Goal: Transaction & Acquisition: Purchase product/service

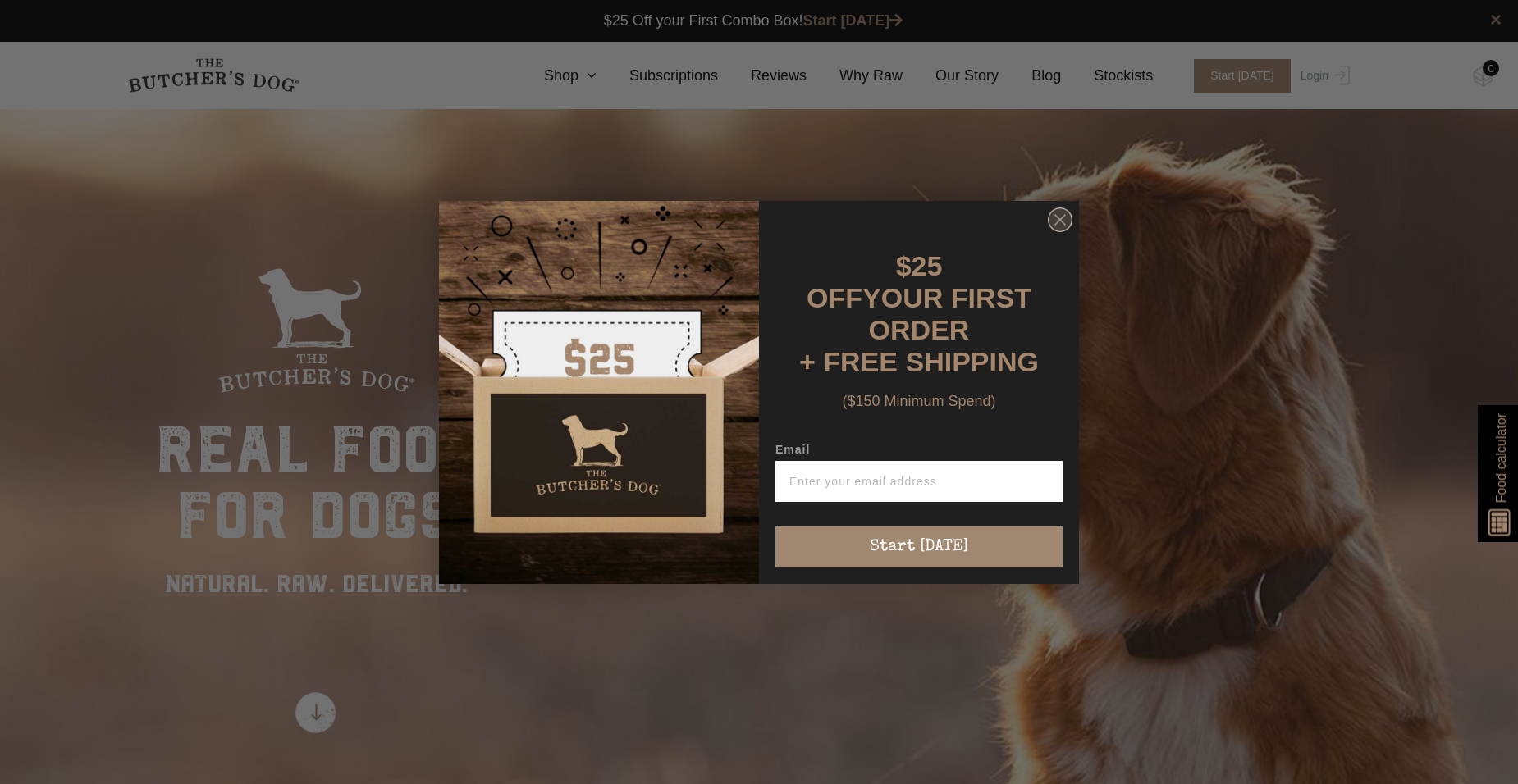
click at [1072, 224] on circle "Close dialog" at bounding box center [1060, 219] width 24 height 24
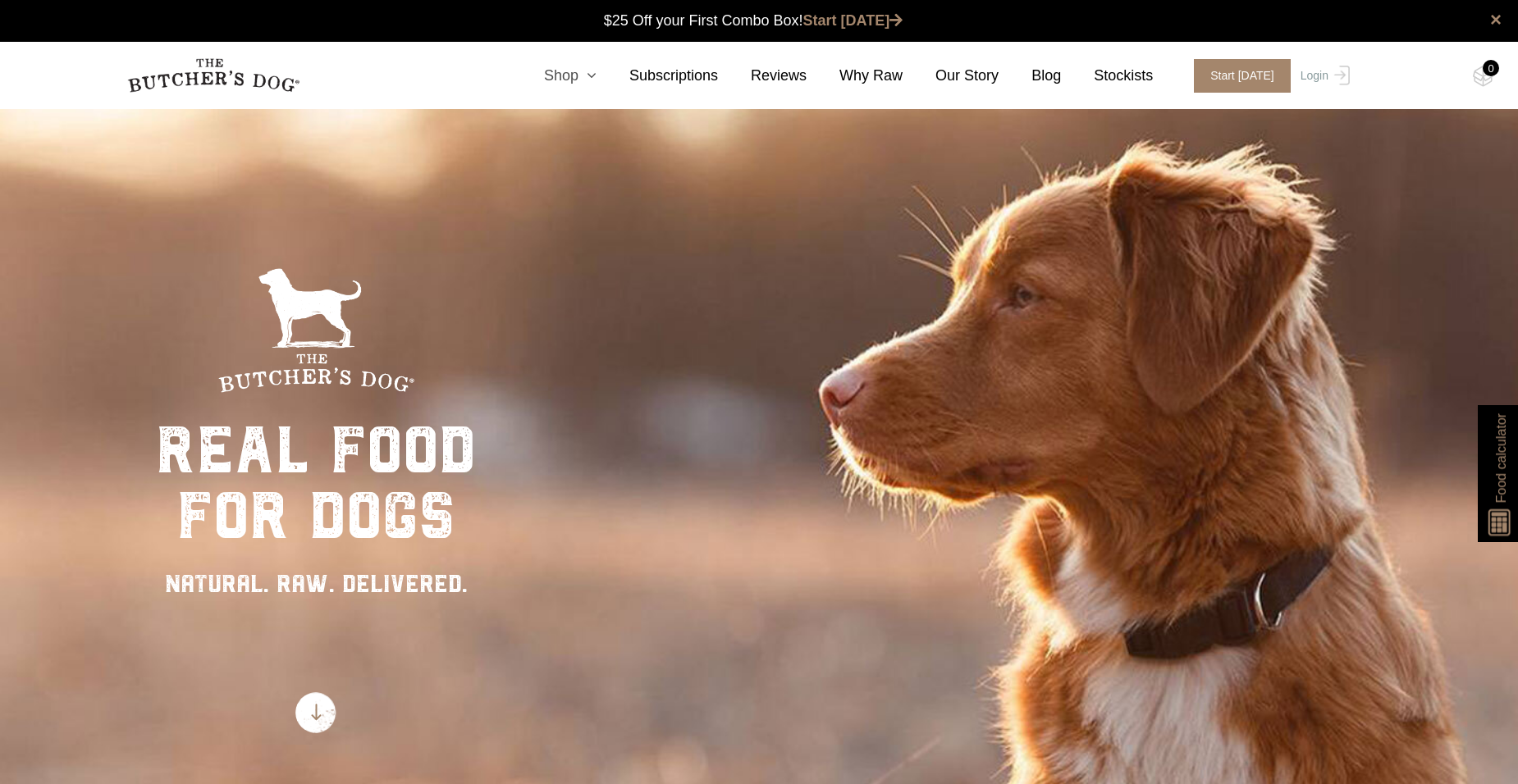
click at [596, 76] on icon at bounding box center [588, 75] width 18 height 15
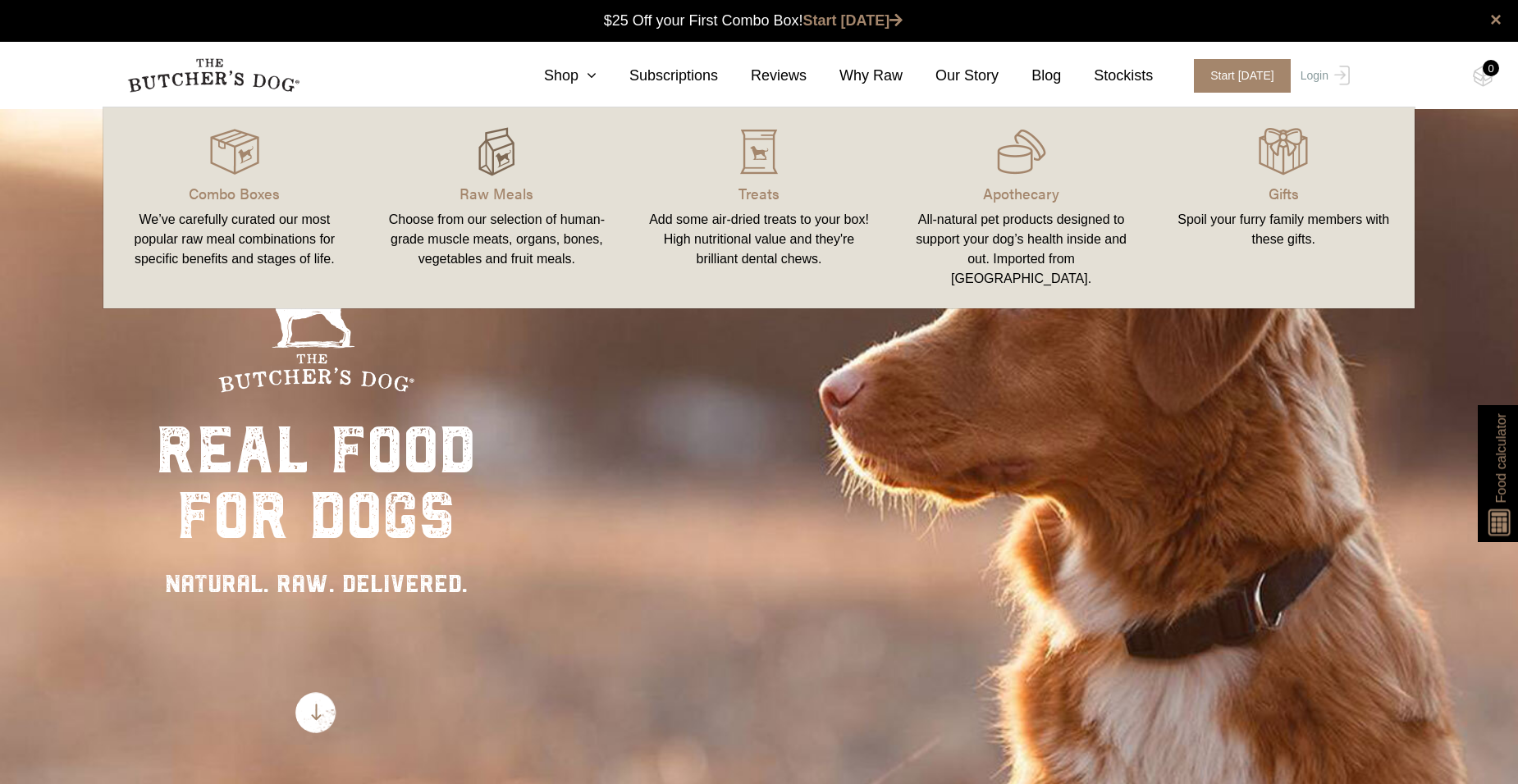
click at [501, 166] on img at bounding box center [496, 151] width 49 height 49
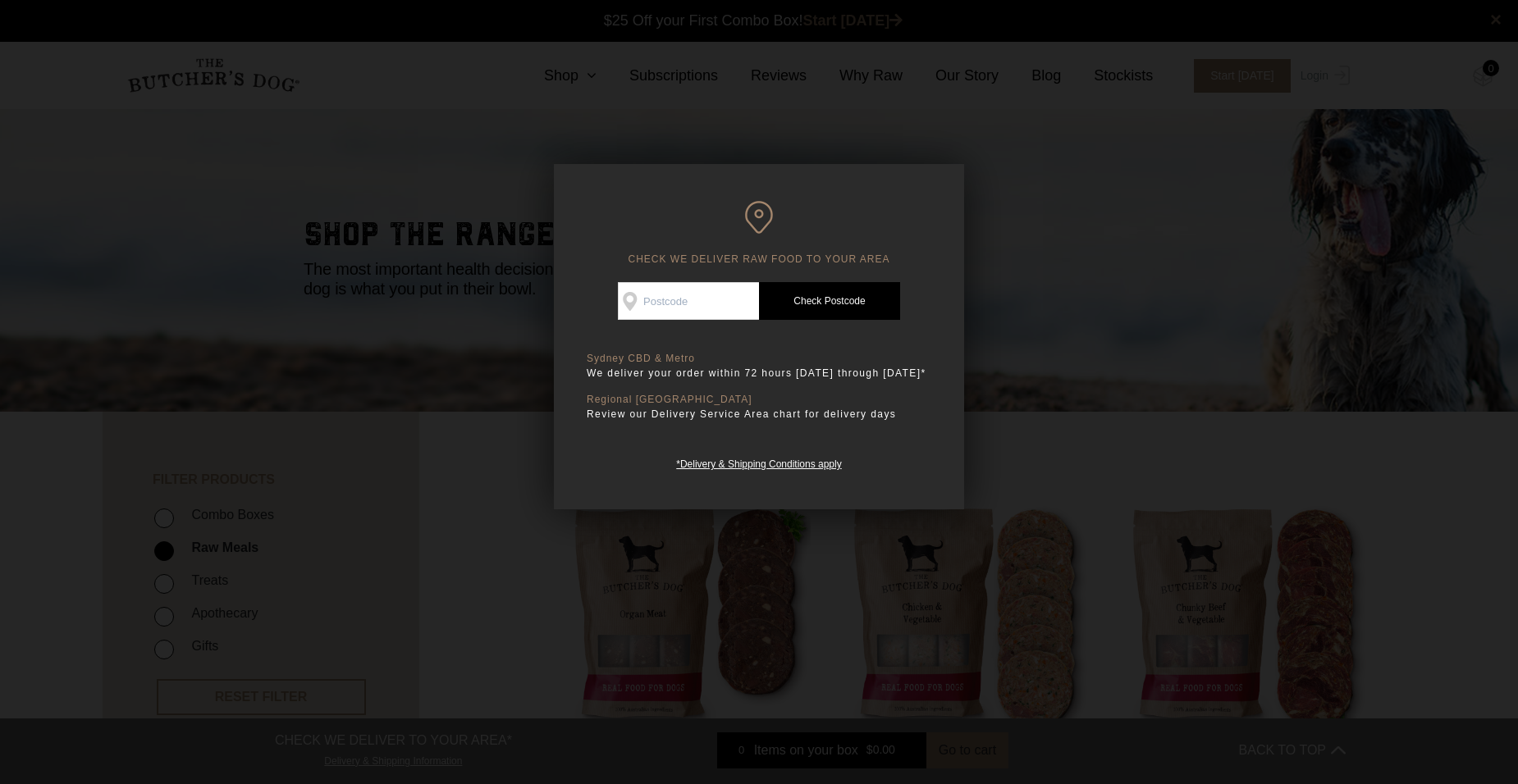
click at [738, 295] on input "Check Availability At" at bounding box center [688, 301] width 141 height 38
type input "2156"
click at [803, 303] on link "Check Postcode" at bounding box center [830, 301] width 141 height 38
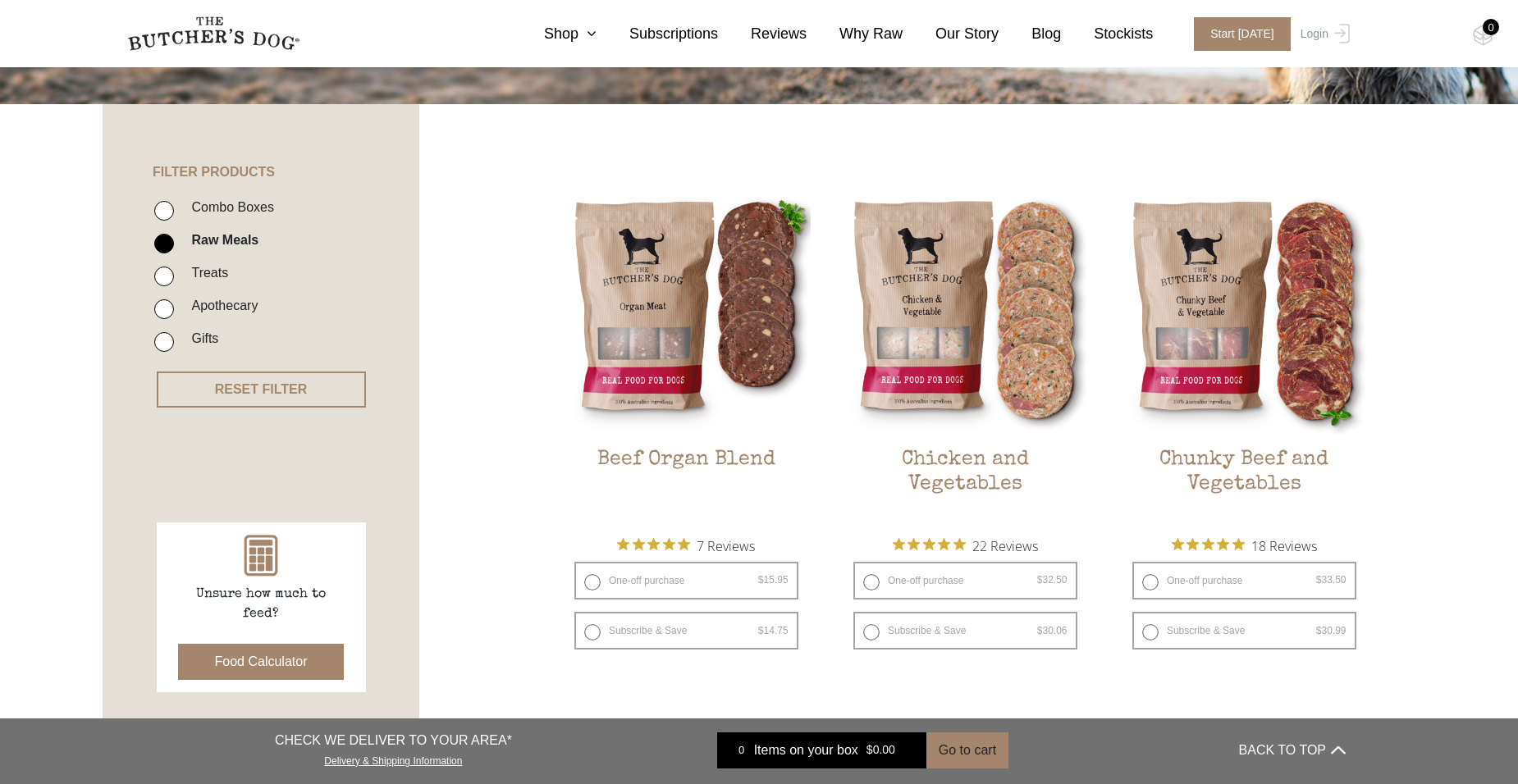
scroll to position [328, 0]
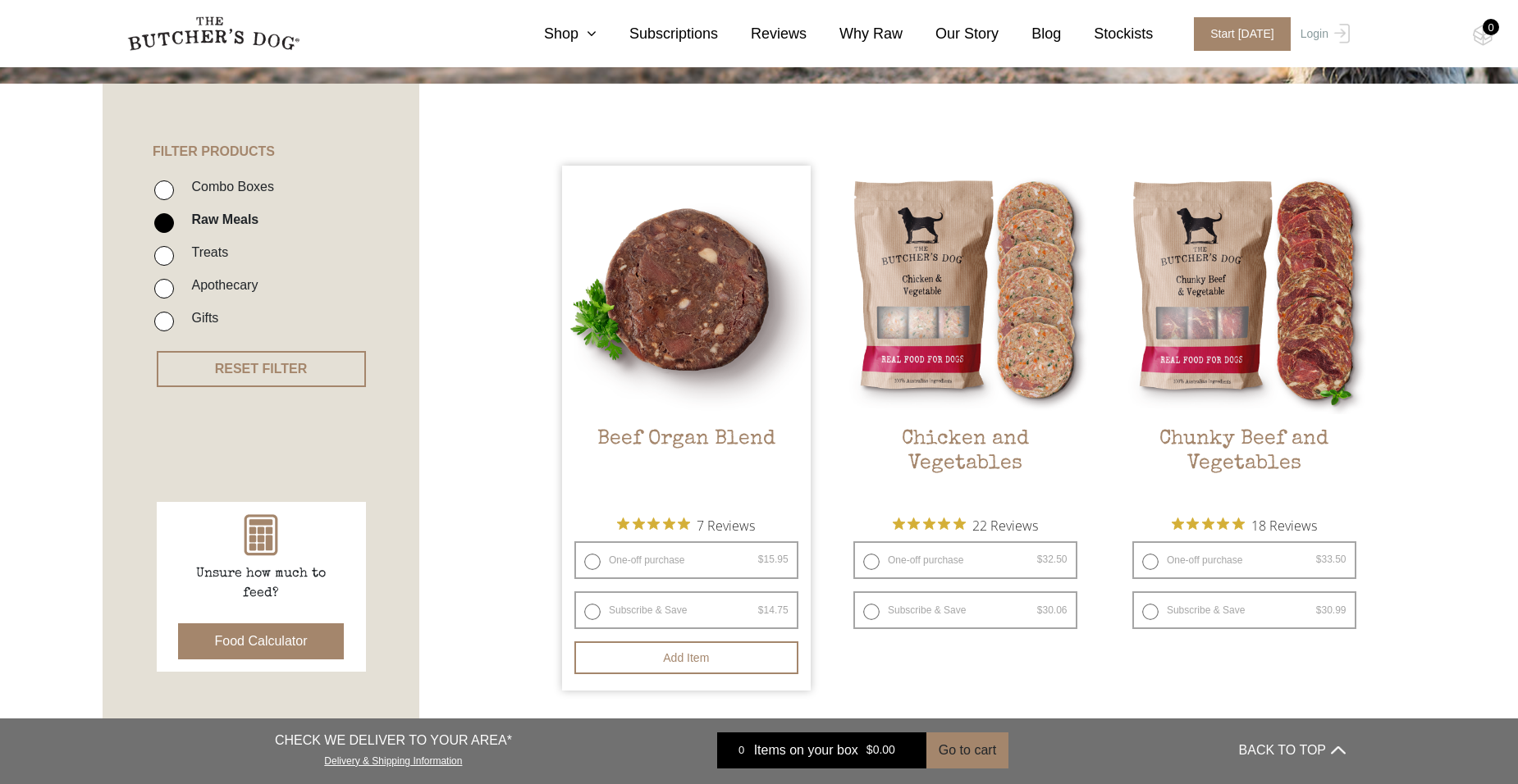
click at [587, 561] on label "One-off purchase $ 15.95 — or subscribe and save 7.5%" at bounding box center [686, 560] width 224 height 38
radio input "true"
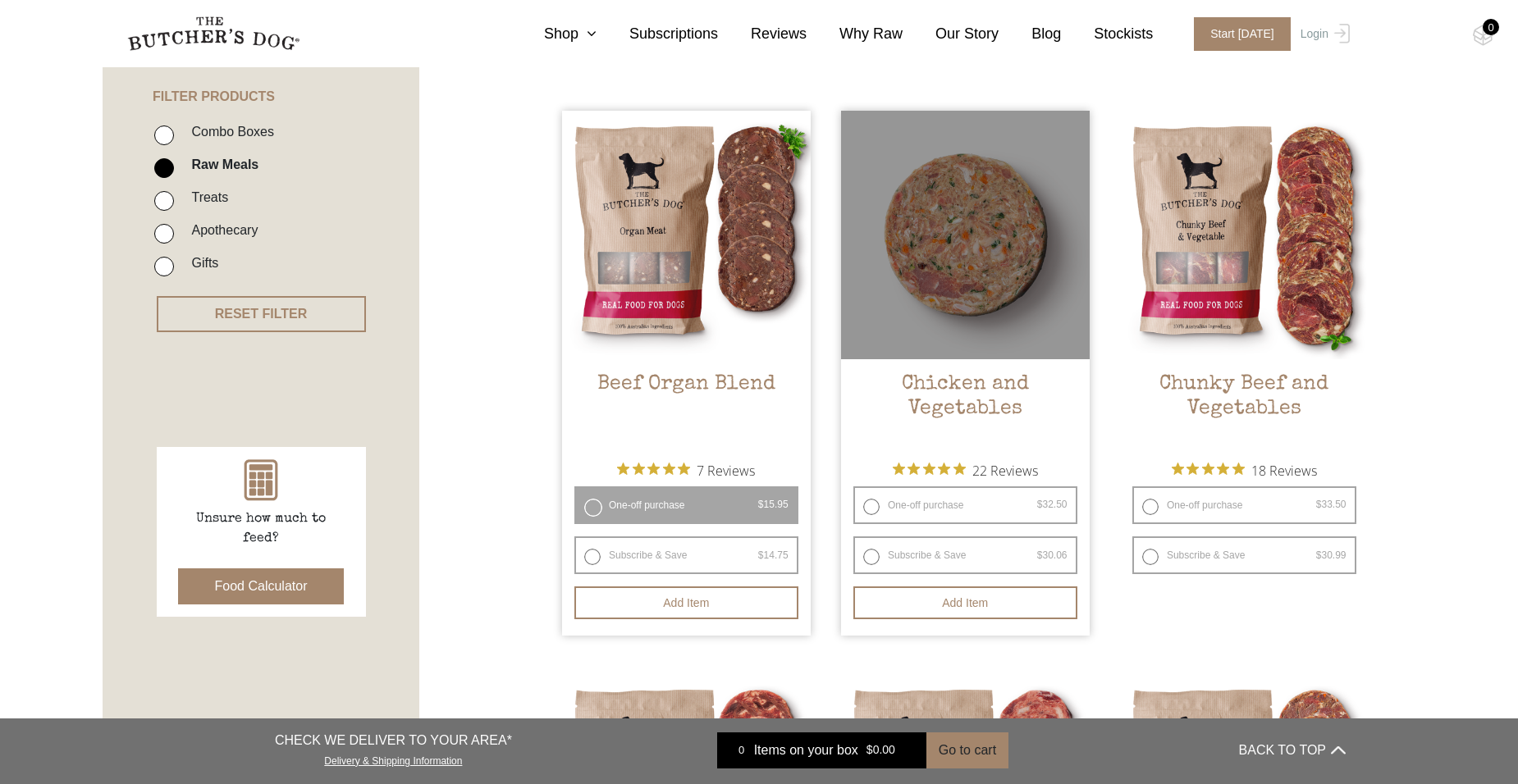
scroll to position [410, 0]
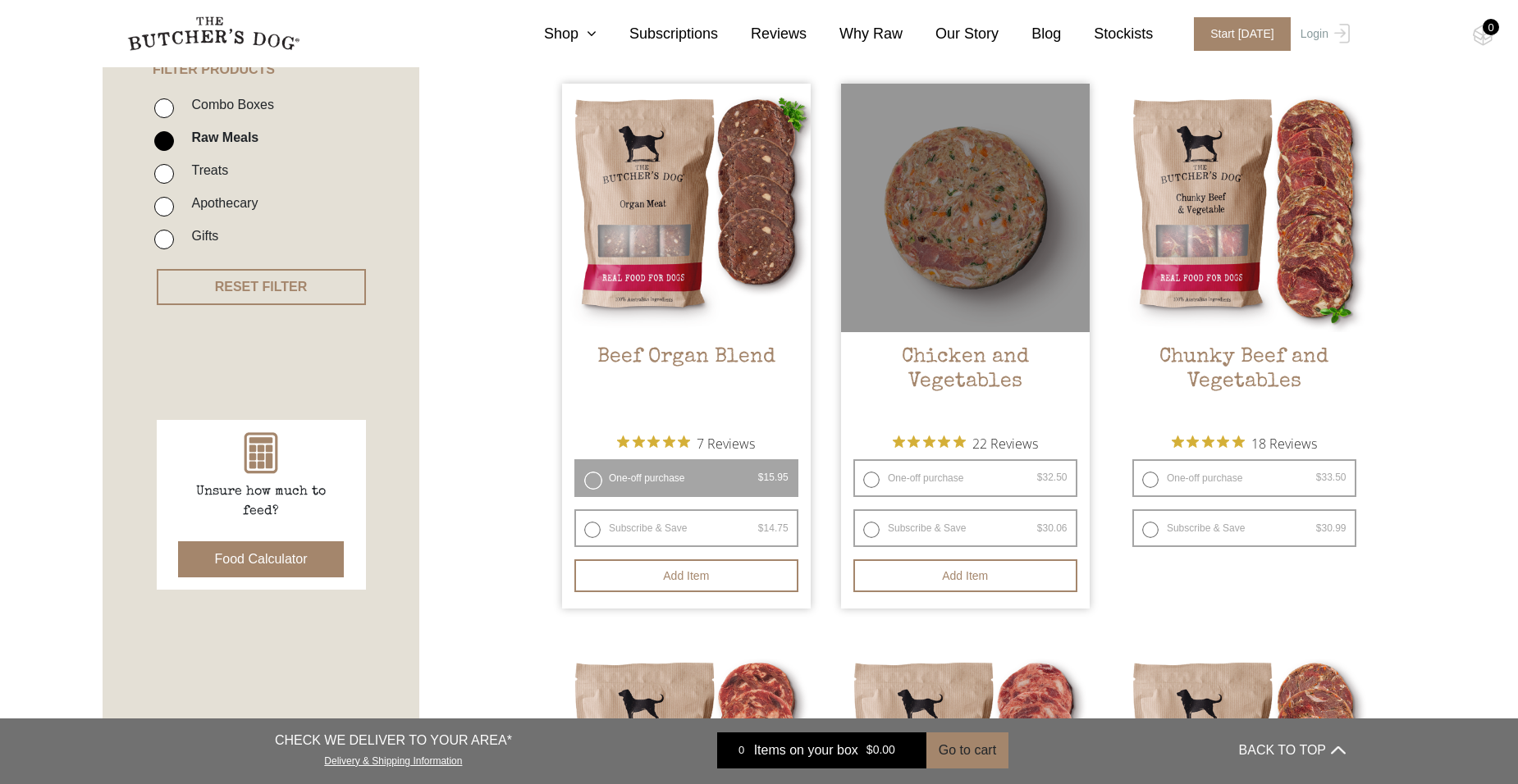
click at [875, 487] on label "One-off purchase $ 32.50 — or subscribe and save 7.5%" at bounding box center [964, 478] width 224 height 38
radio input "true"
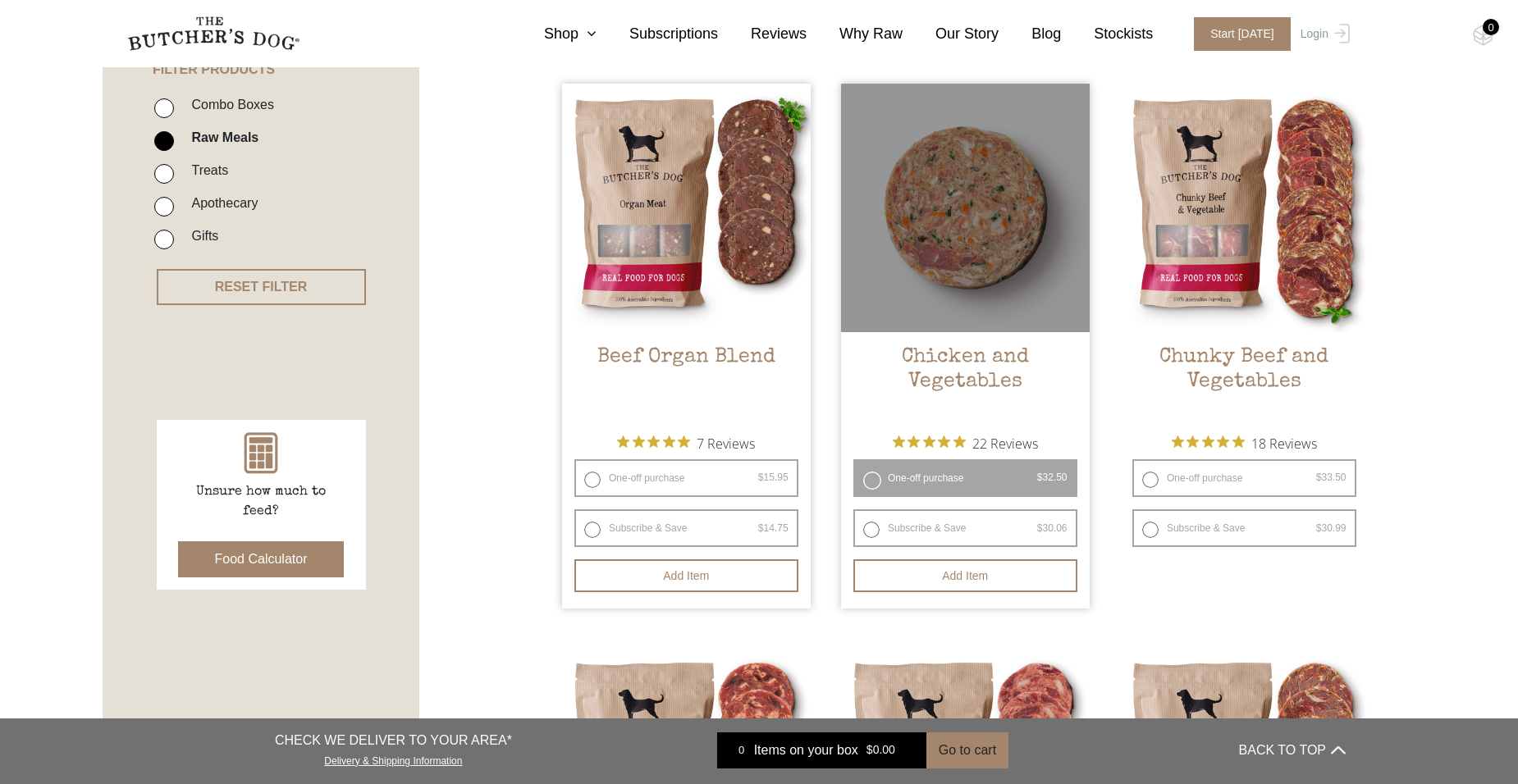
click at [872, 480] on label "One-off purchase $ 32.50 — or subscribe and save 7.5%" at bounding box center [964, 478] width 224 height 38
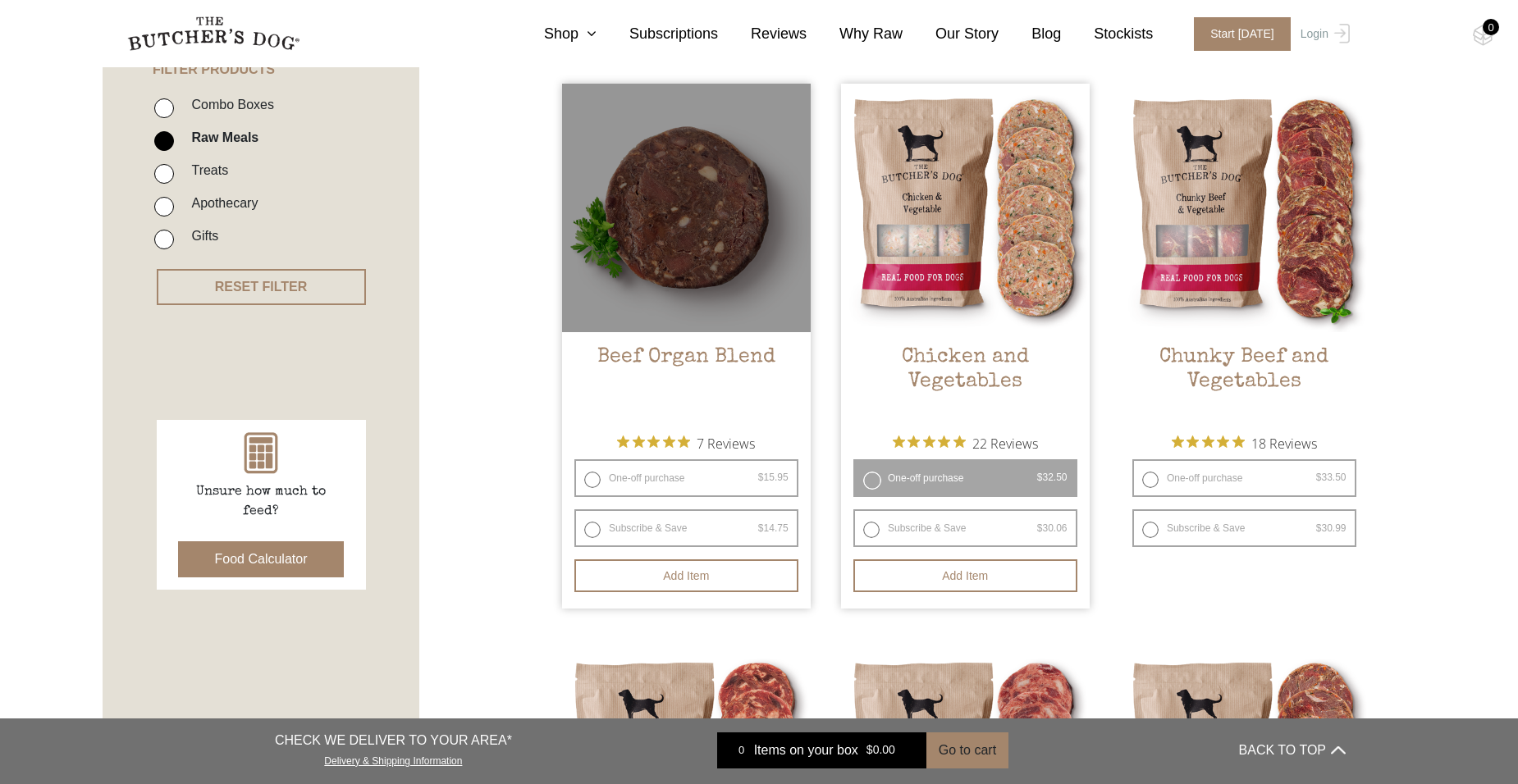
click at [590, 479] on label "One-off purchase $ 15.95 — or subscribe and save 7.5%" at bounding box center [686, 478] width 224 height 38
radio input "true"
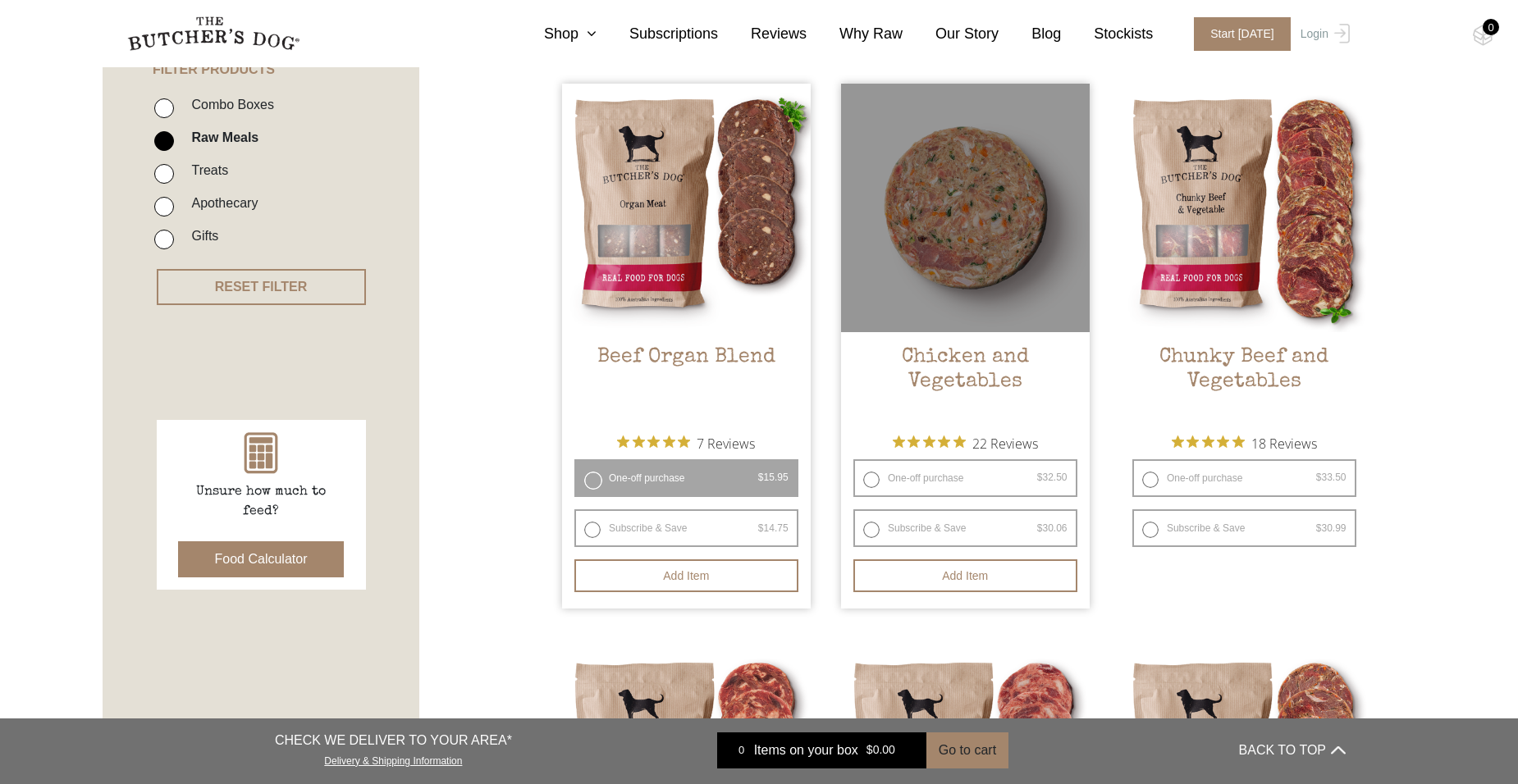
click at [873, 482] on label "One-off purchase $ 32.50 — or subscribe and save 7.5%" at bounding box center [964, 478] width 224 height 38
radio input "true"
radio input "false"
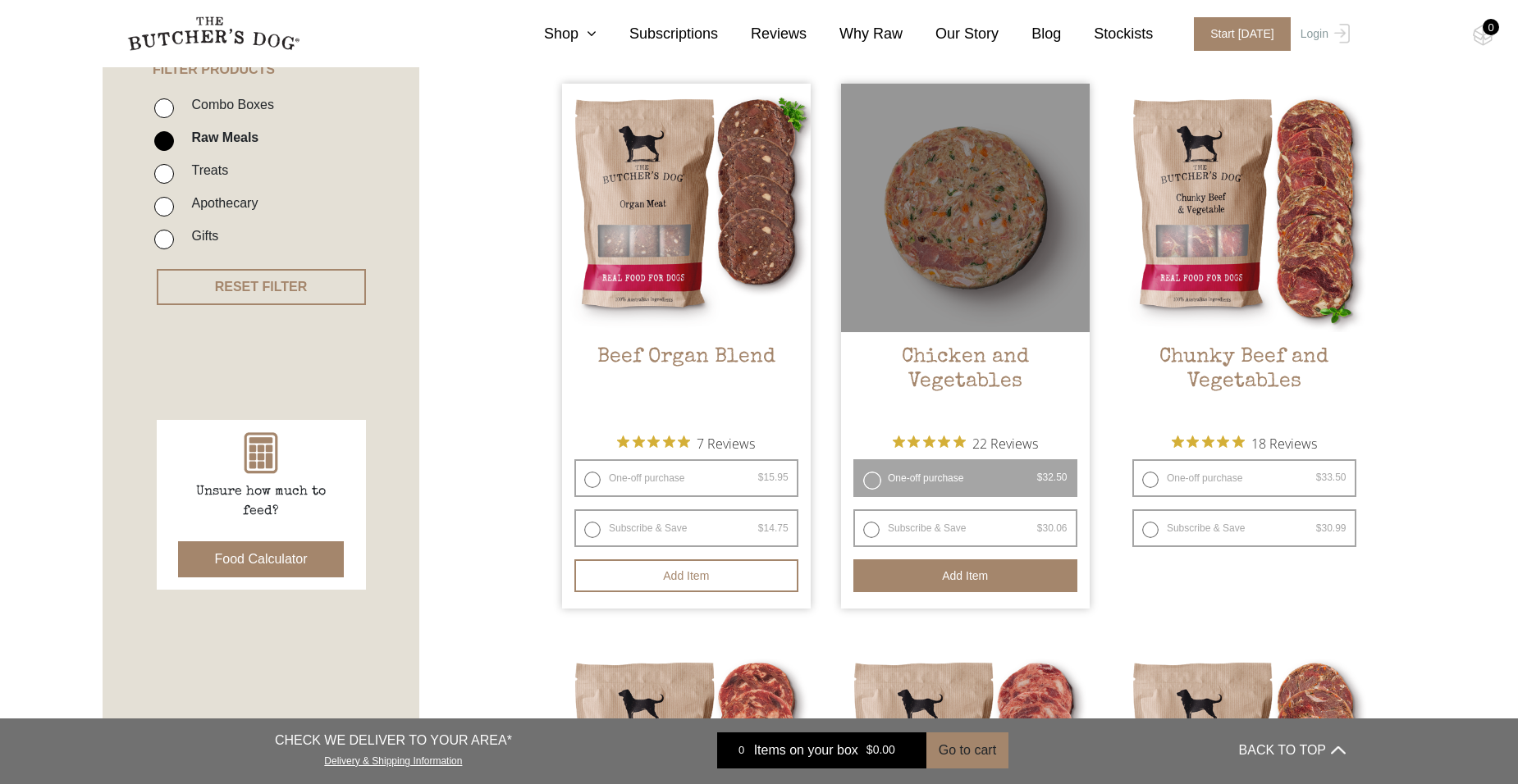
click at [955, 567] on button "Add item" at bounding box center [964, 576] width 224 height 33
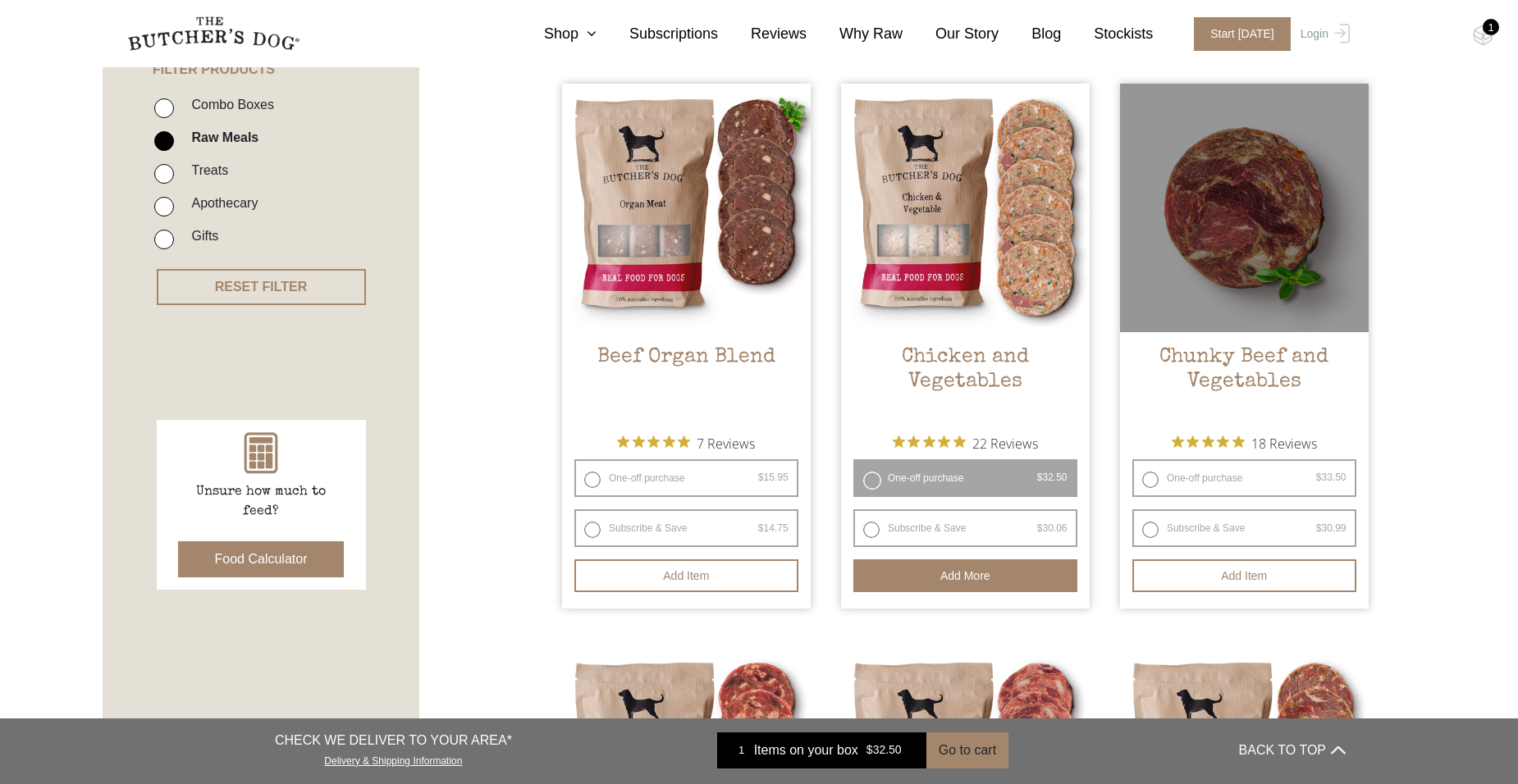
click at [1151, 479] on label "One-off purchase $ 33.50 — or subscribe and save 7.5%" at bounding box center [1244, 478] width 224 height 38
radio input "true"
radio input "false"
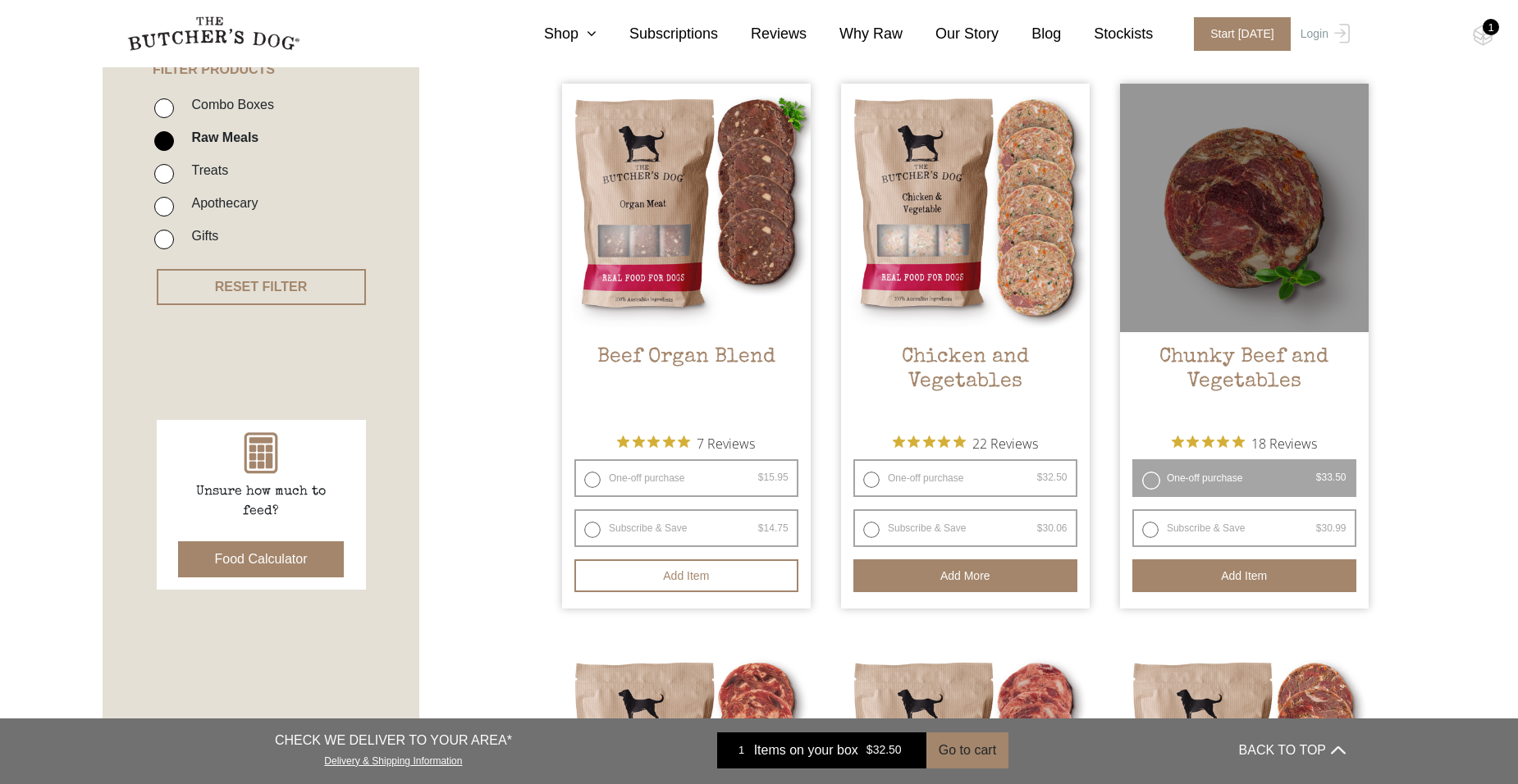
click at [1247, 570] on button "Add item" at bounding box center [1244, 576] width 224 height 33
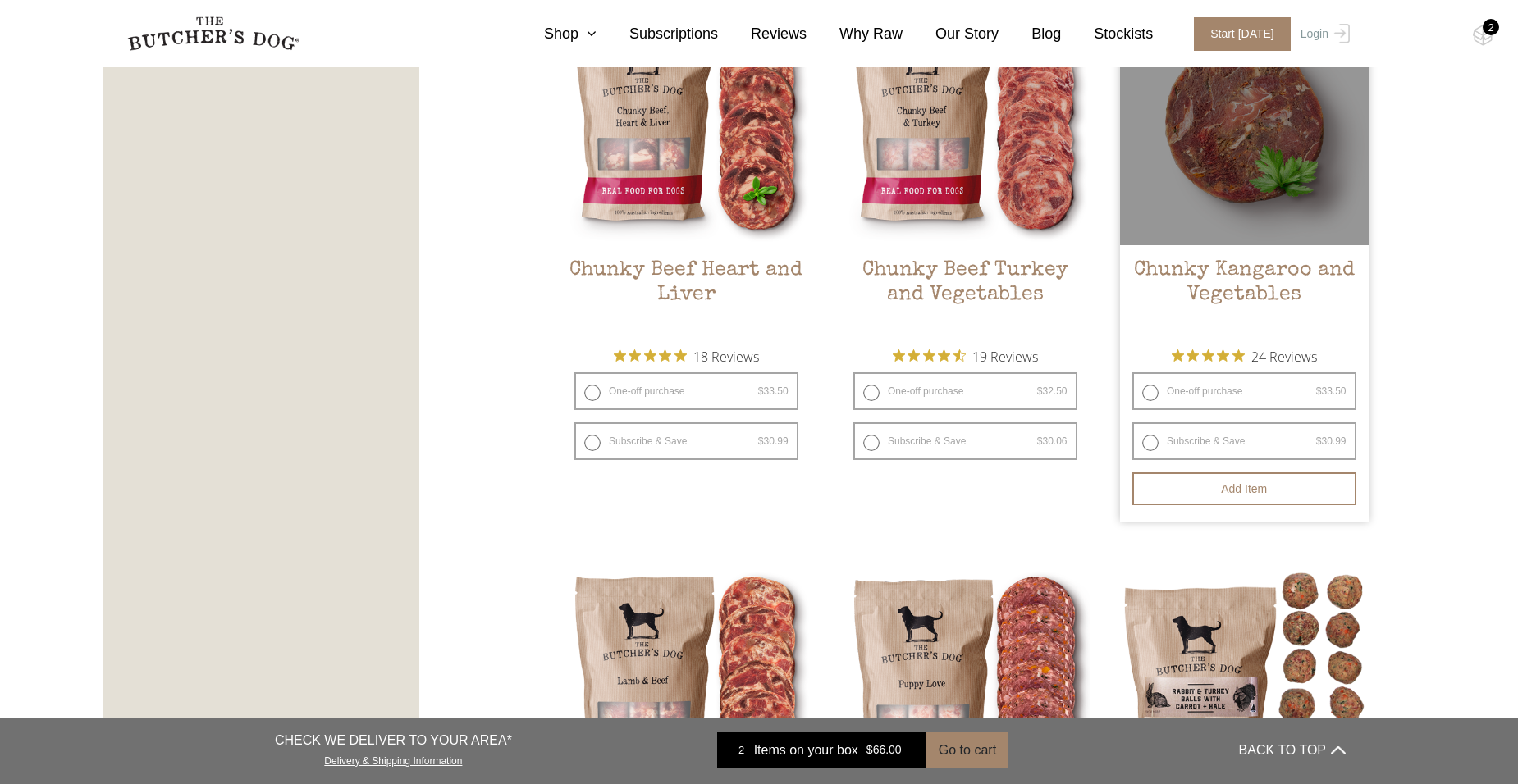
scroll to position [1066, 0]
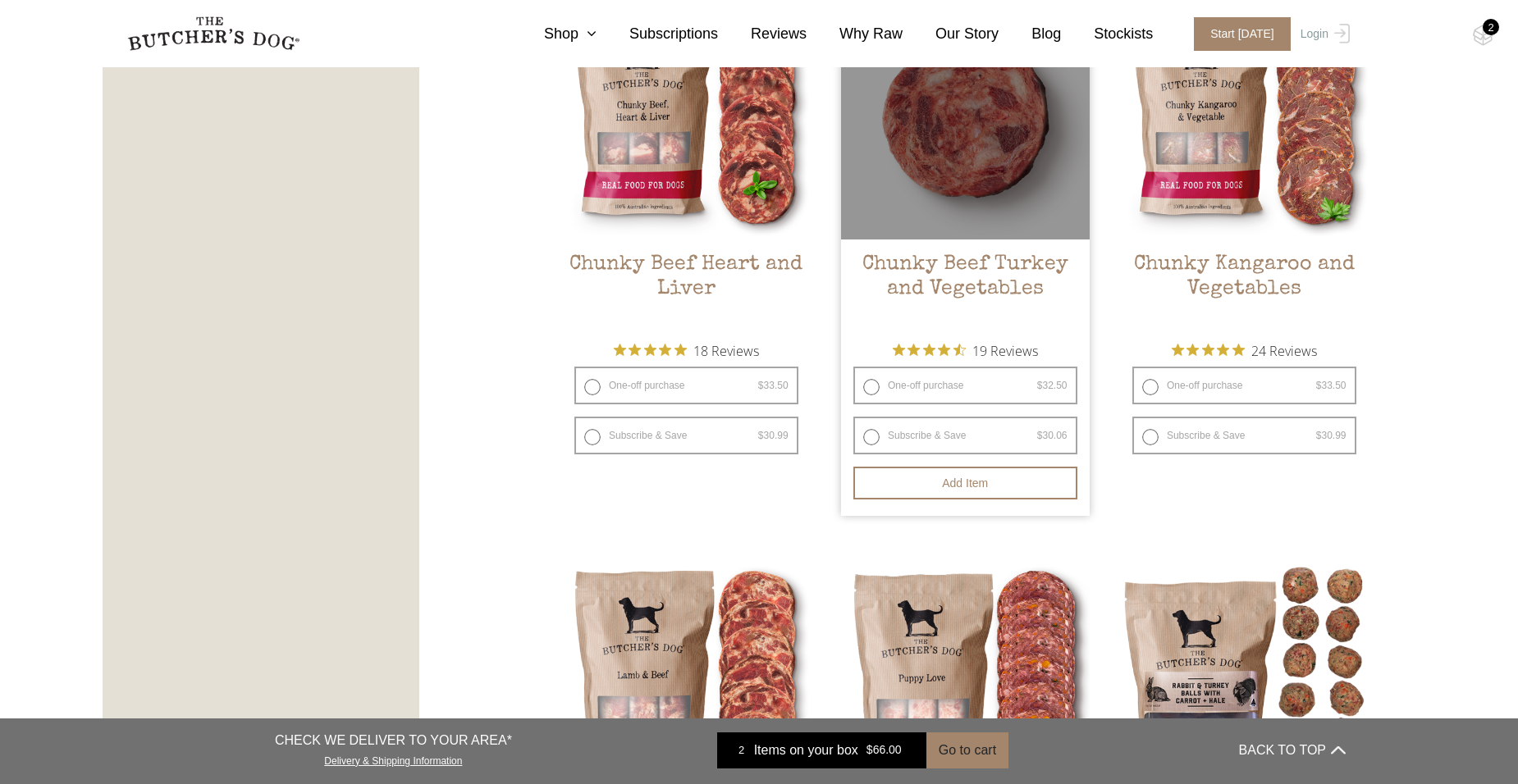
click at [864, 384] on label "One-off purchase $ 32.50 — or subscribe and save 7.5%" at bounding box center [964, 386] width 224 height 38
radio input "true"
radio input "false"
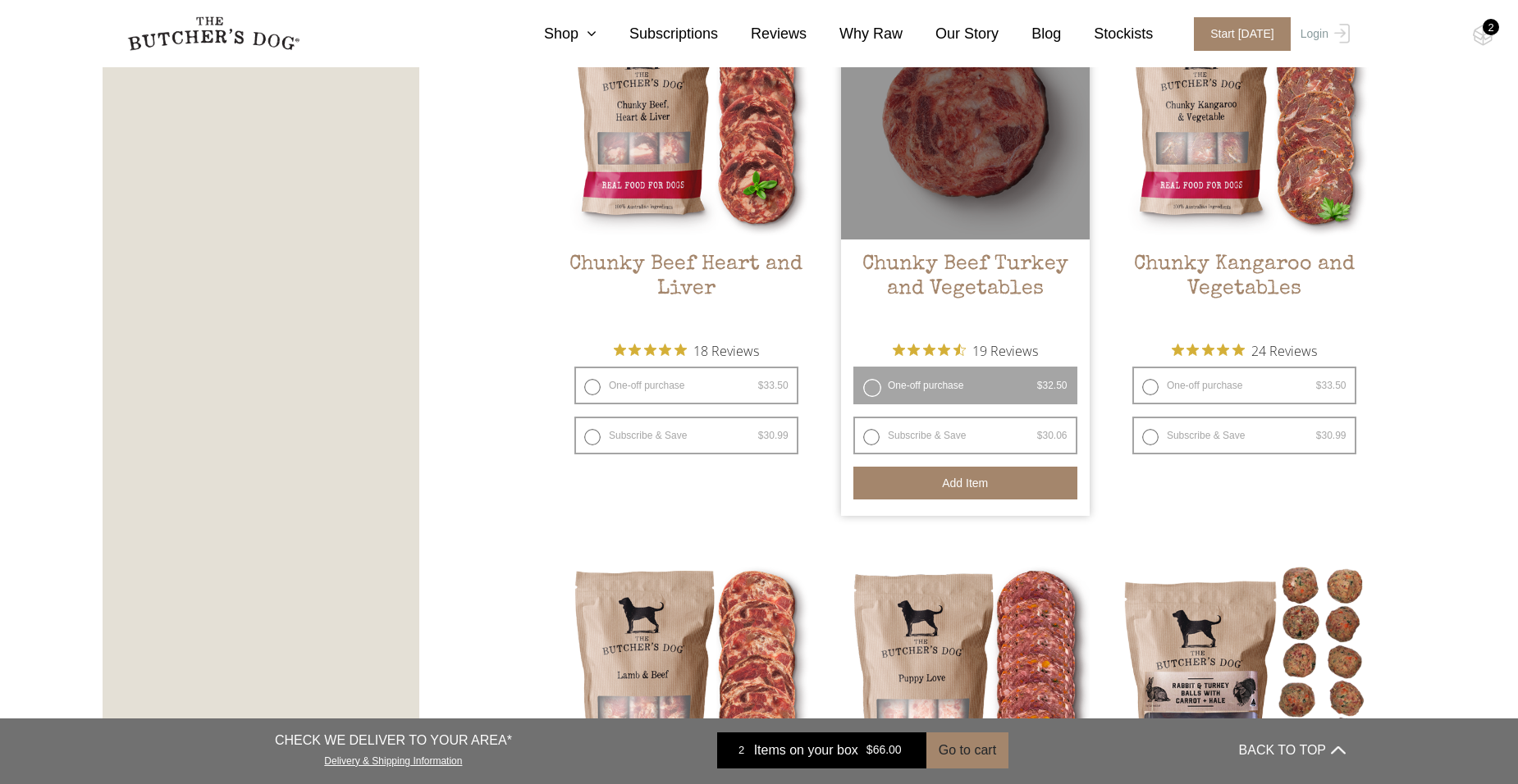
click at [964, 488] on button "Add item" at bounding box center [964, 483] width 224 height 33
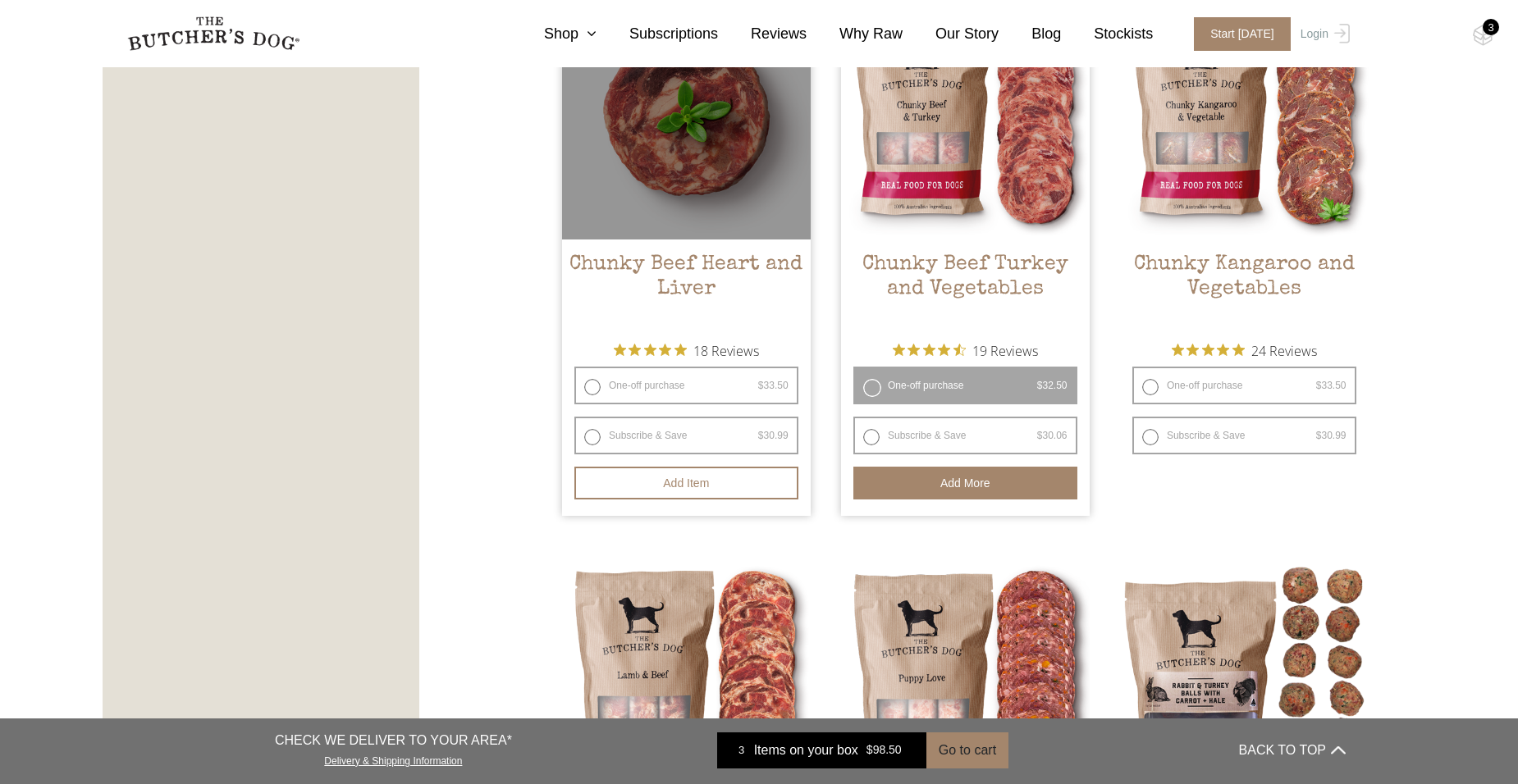
click at [595, 384] on label "One-off purchase $ 33.50 — or subscribe and save 7.5%" at bounding box center [686, 386] width 224 height 38
radio input "true"
radio input "false"
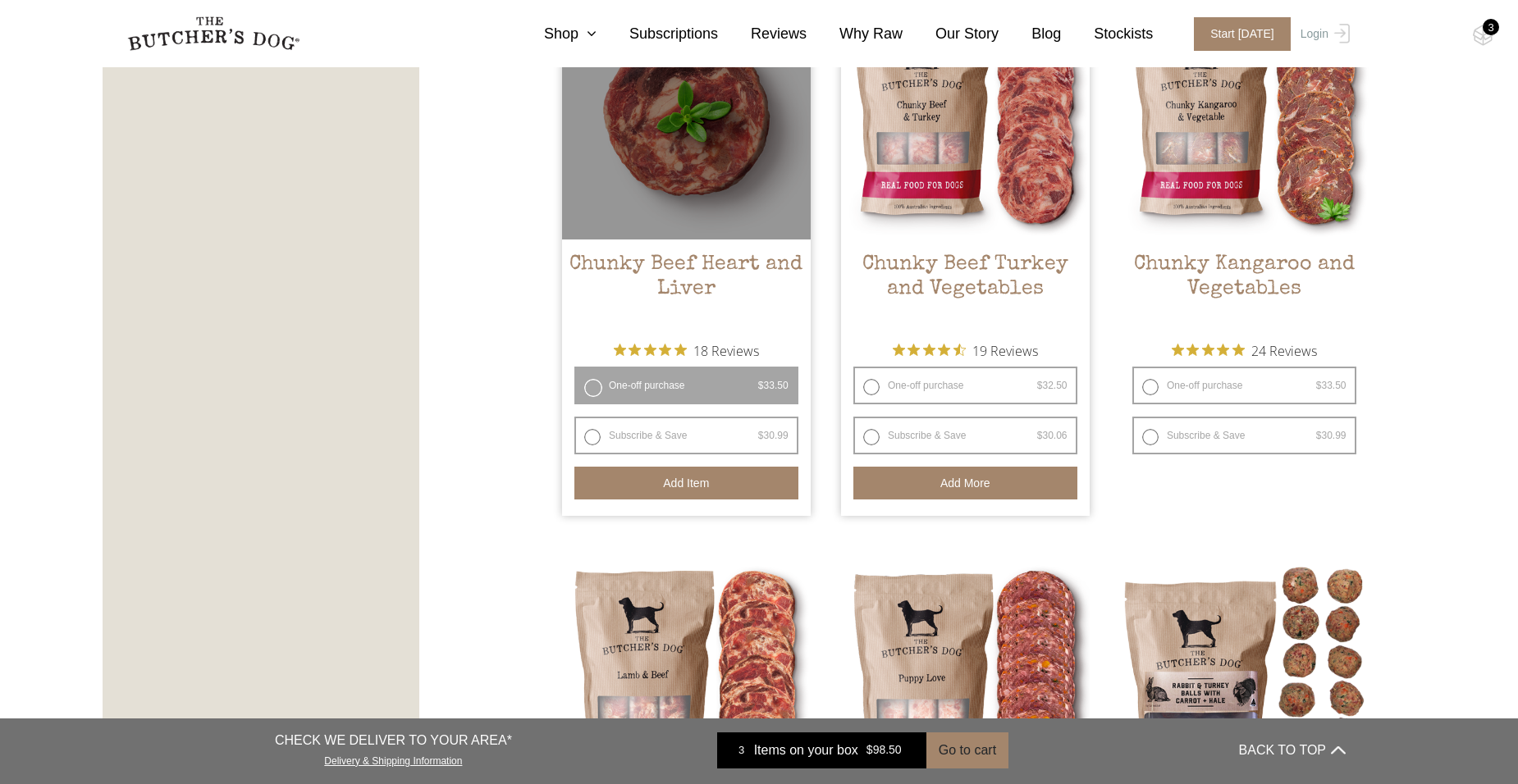
click at [693, 479] on button "Add item" at bounding box center [686, 483] width 224 height 33
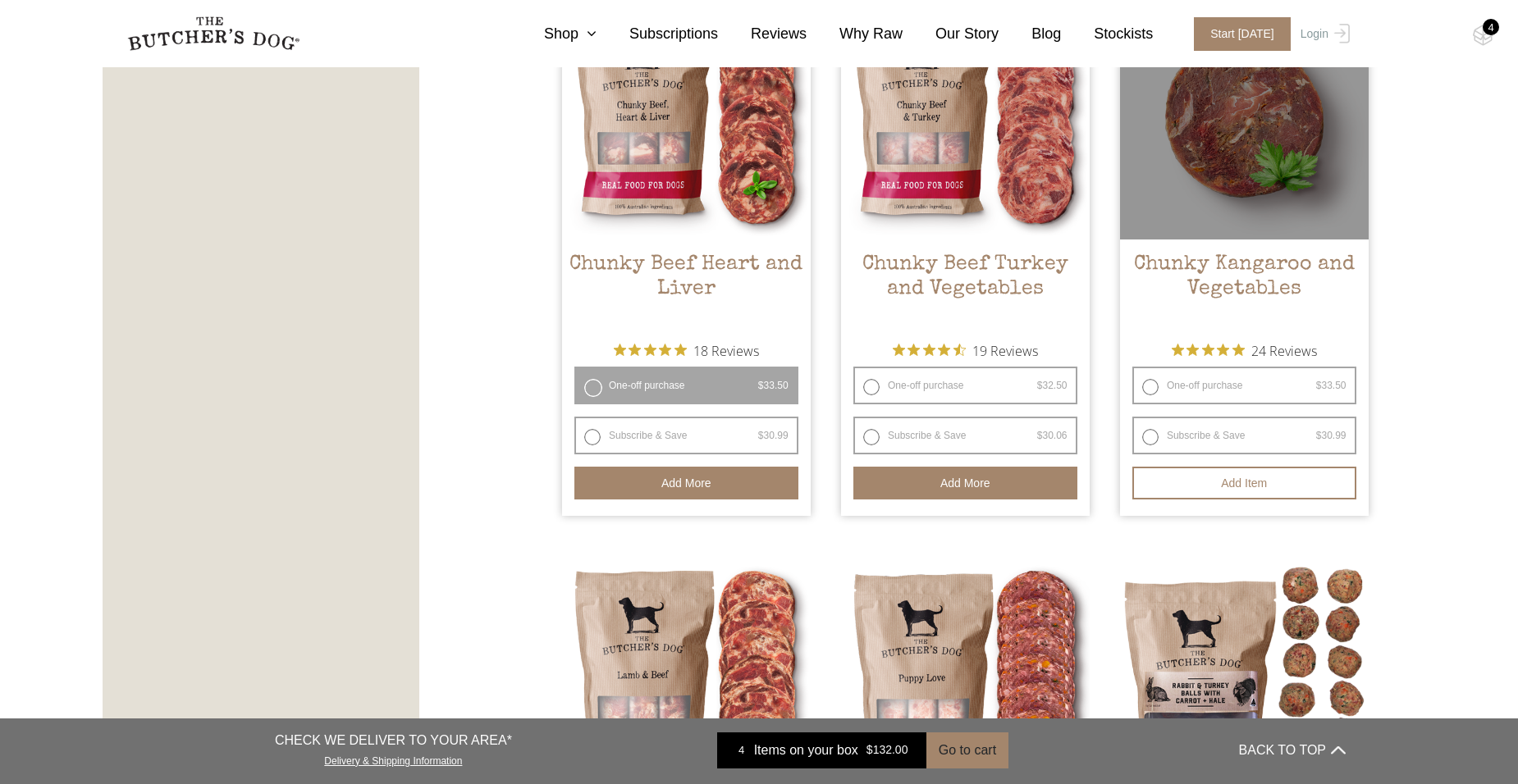
click at [1153, 386] on label "One-off purchase $ 33.50 — or subscribe and save 7.5%" at bounding box center [1244, 386] width 224 height 38
radio input "true"
radio input "false"
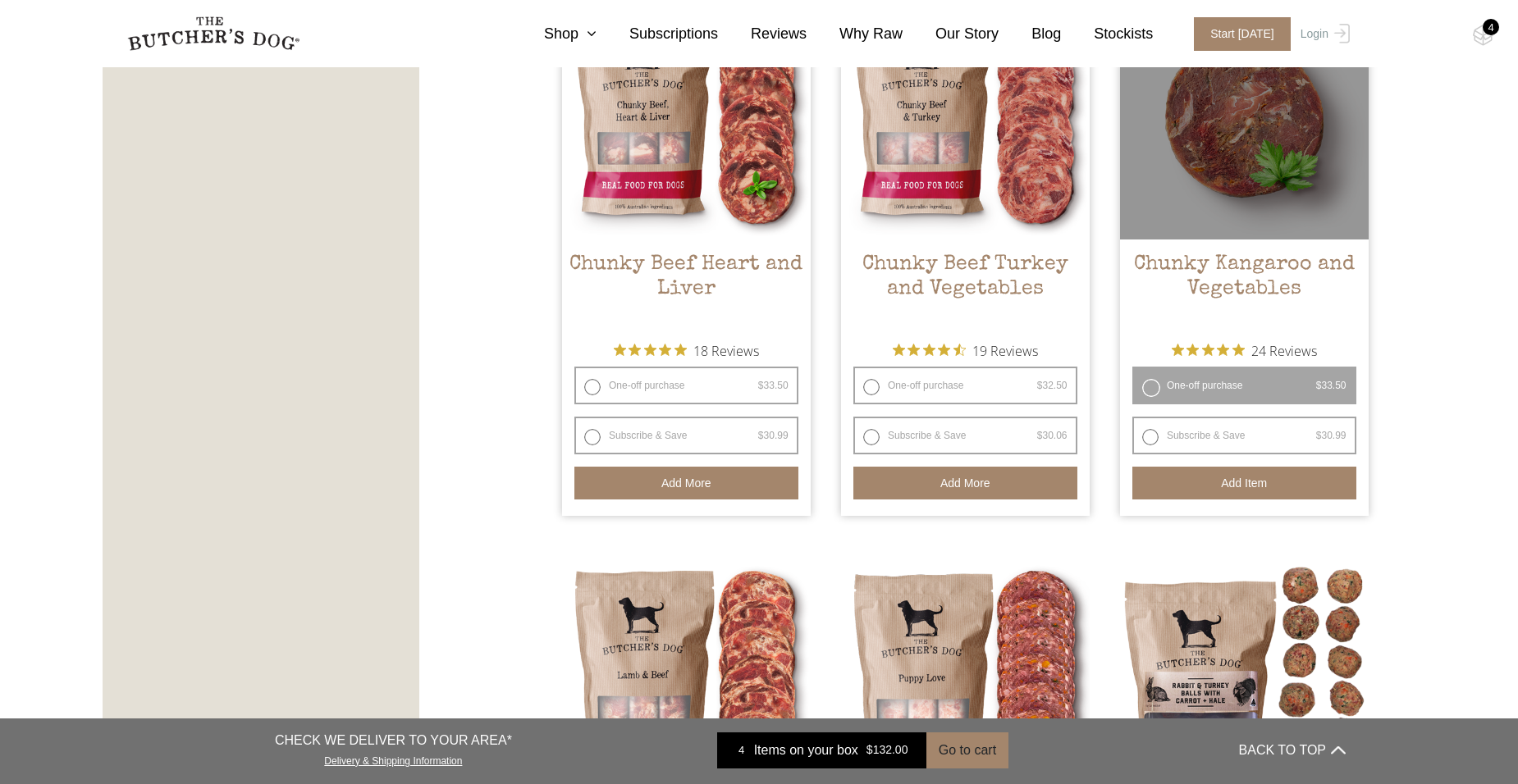
click at [1228, 479] on button "Add item" at bounding box center [1244, 483] width 224 height 33
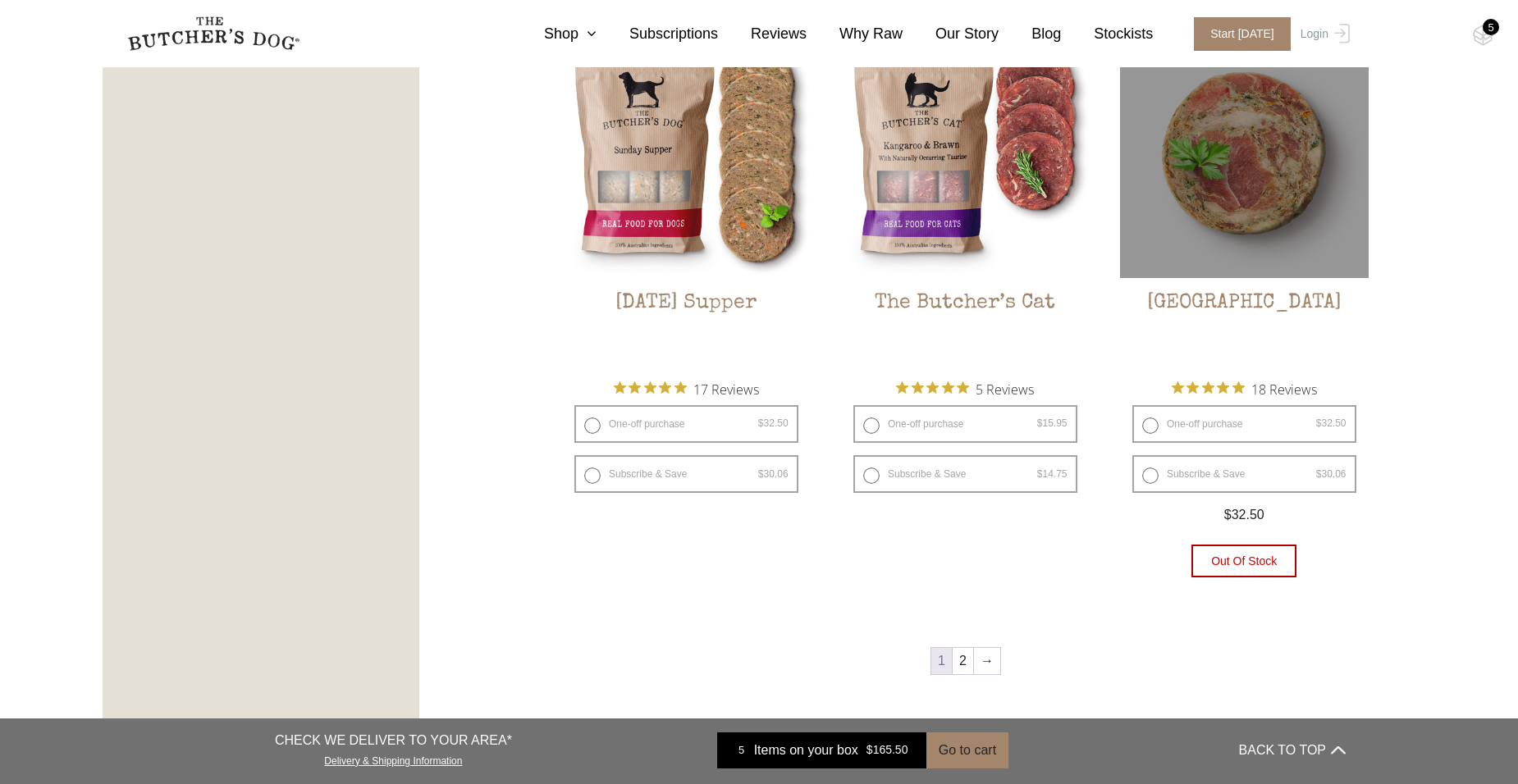
scroll to position [2215, 0]
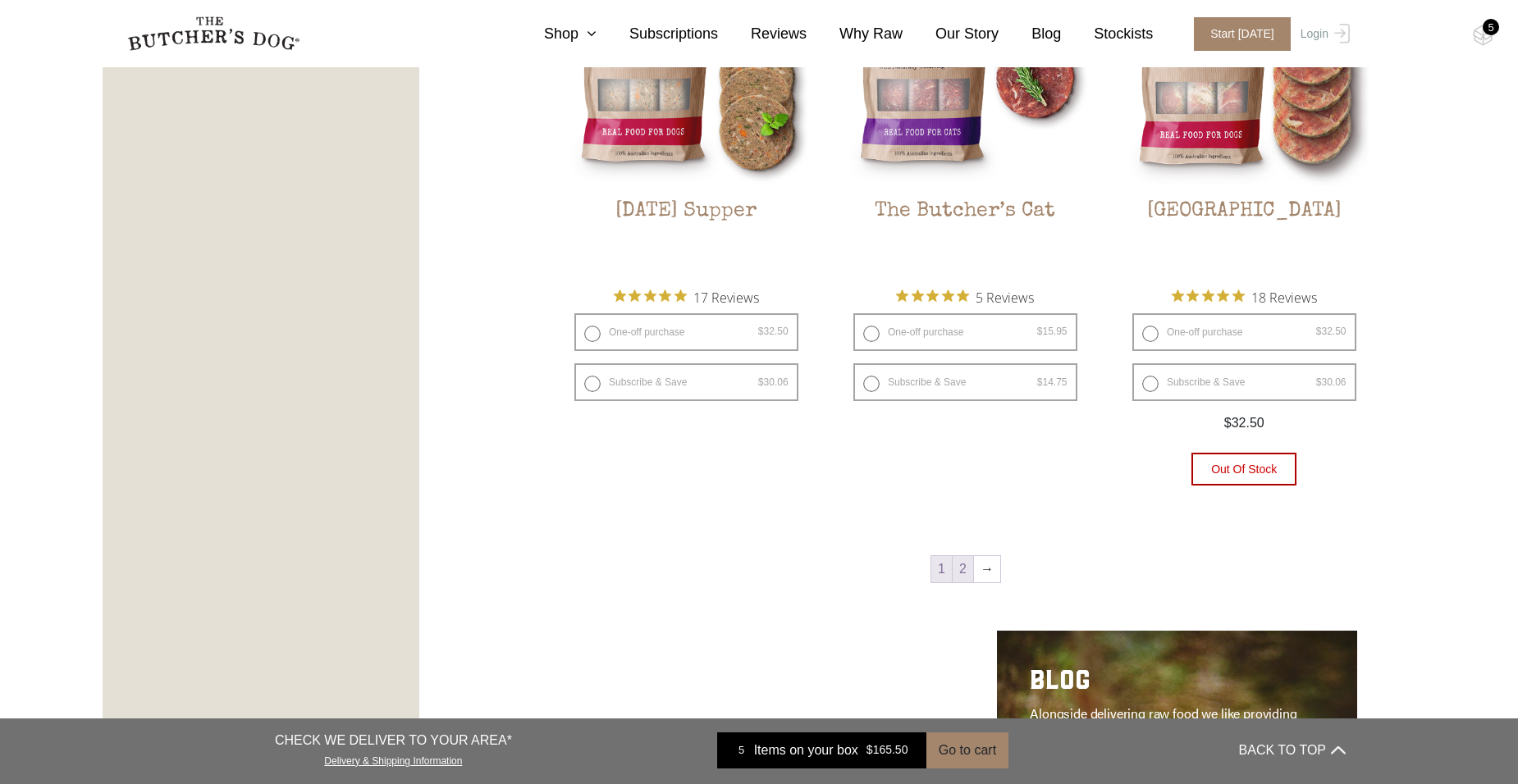
click at [958, 571] on link "2" at bounding box center [963, 569] width 21 height 26
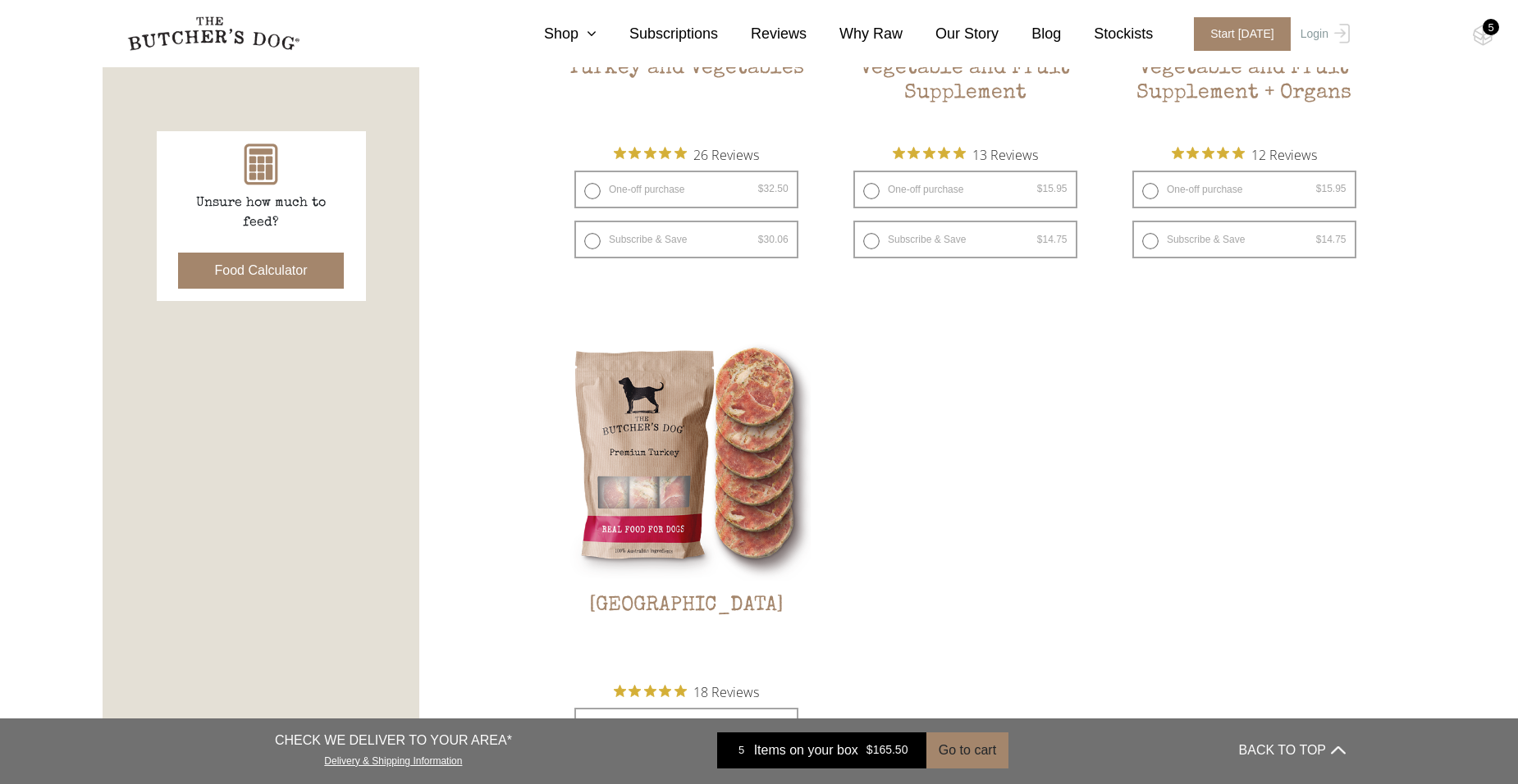
scroll to position [617, 0]
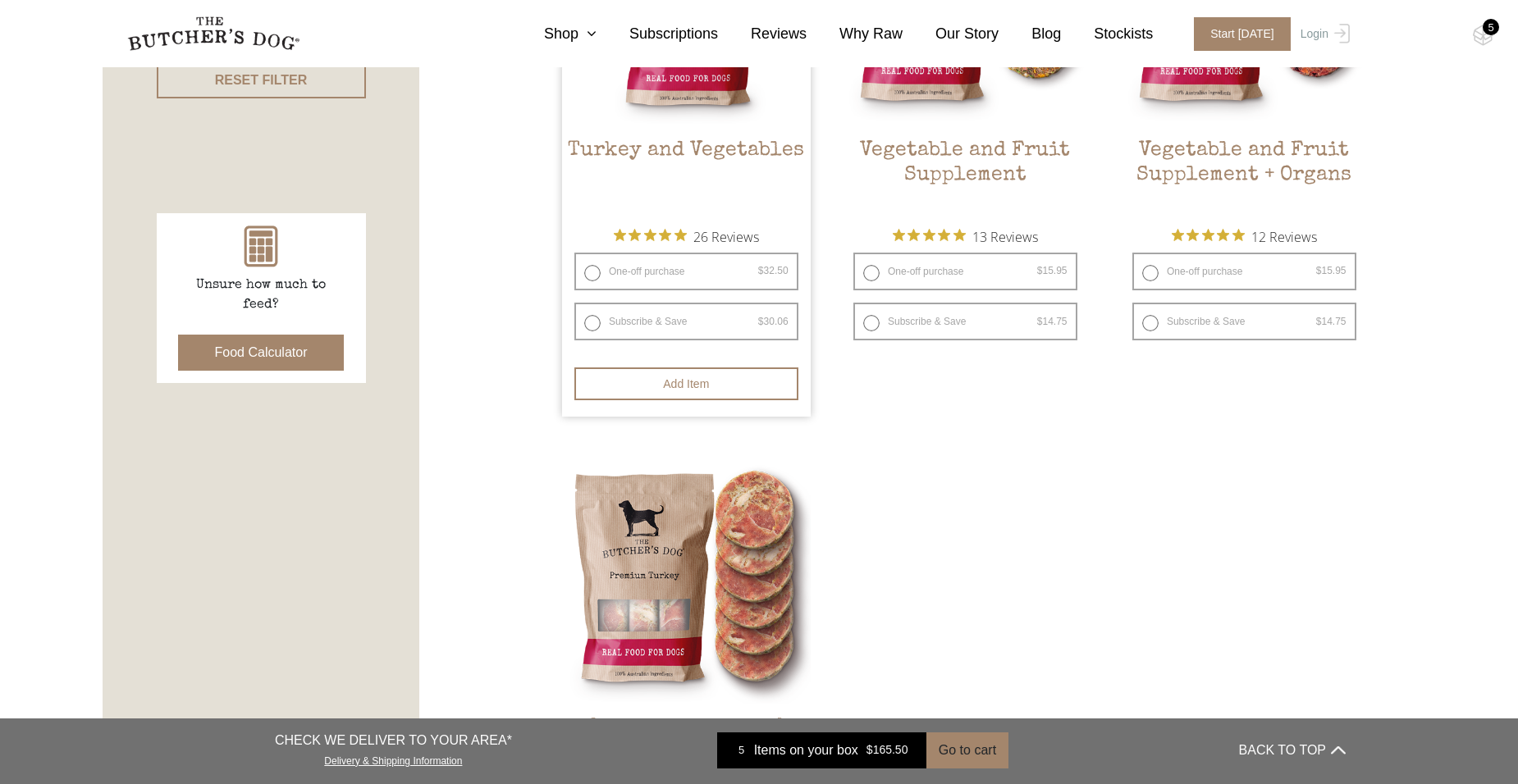
click at [590, 271] on label "One-off purchase $ 32.50 — or subscribe and save 7.5%" at bounding box center [686, 271] width 224 height 38
radio input "true"
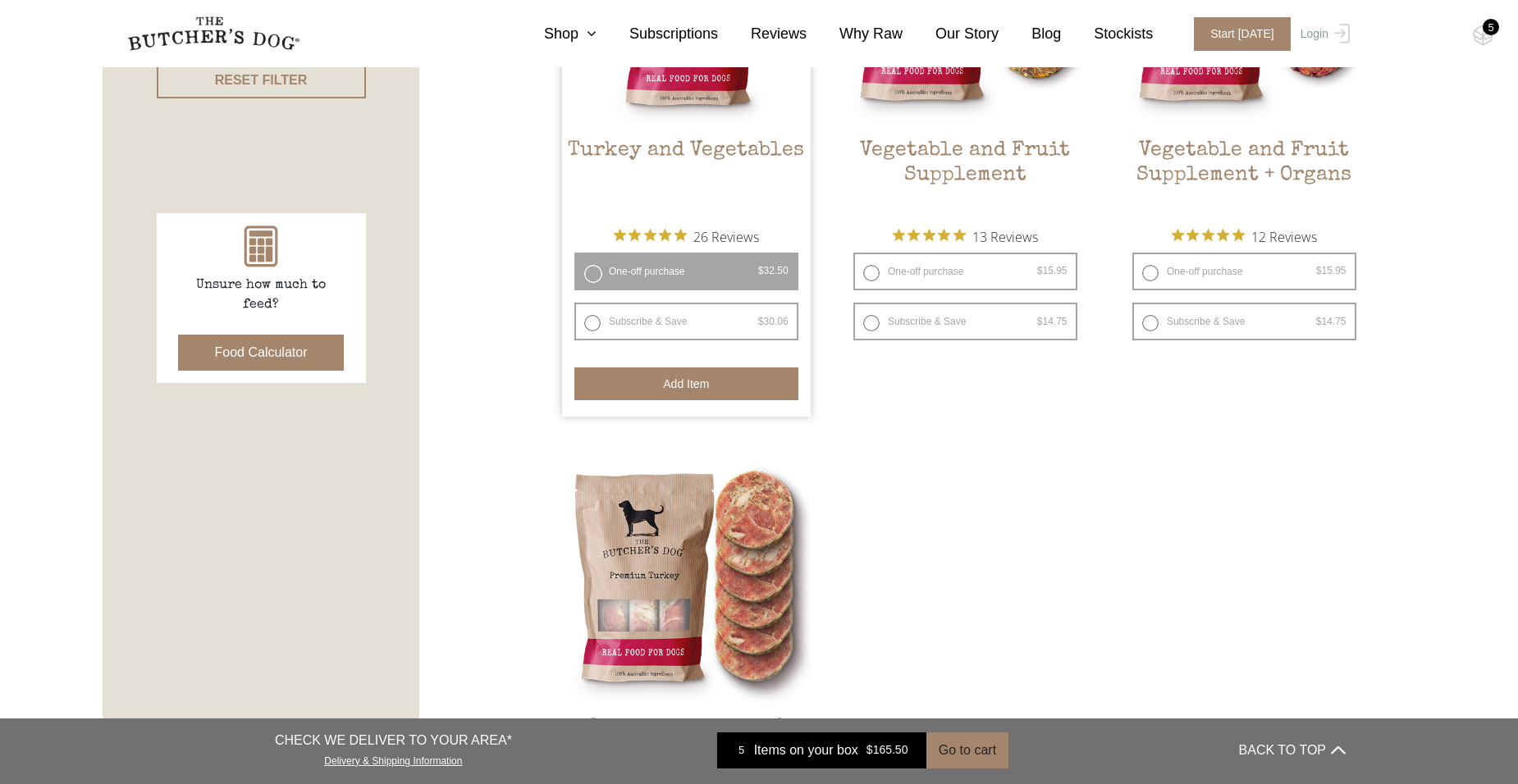
click at [710, 386] on button "Add item" at bounding box center [686, 384] width 224 height 33
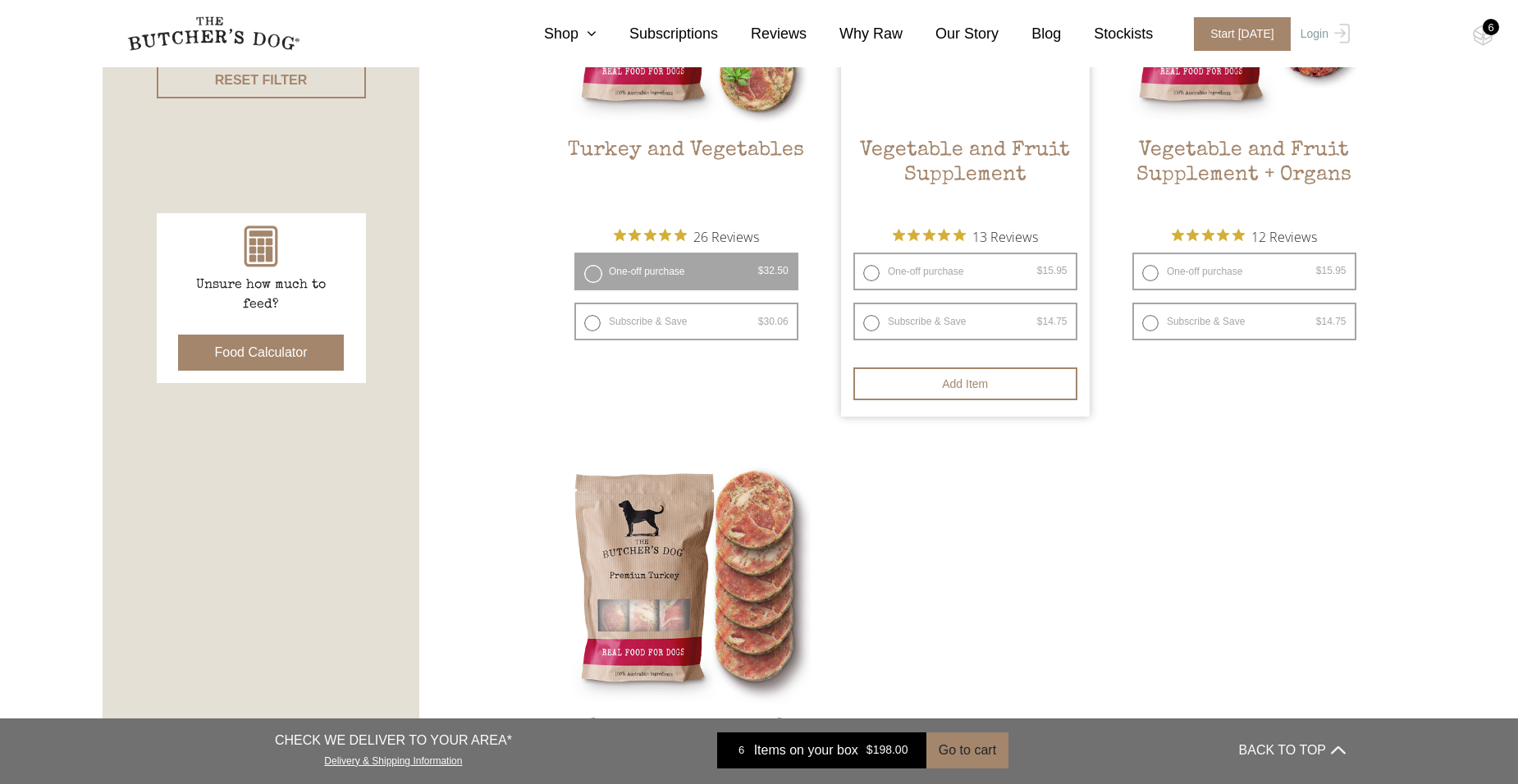
click at [872, 274] on label "One-off purchase $ 15.95 — or subscribe and save 7.5%" at bounding box center [964, 271] width 224 height 38
radio input "true"
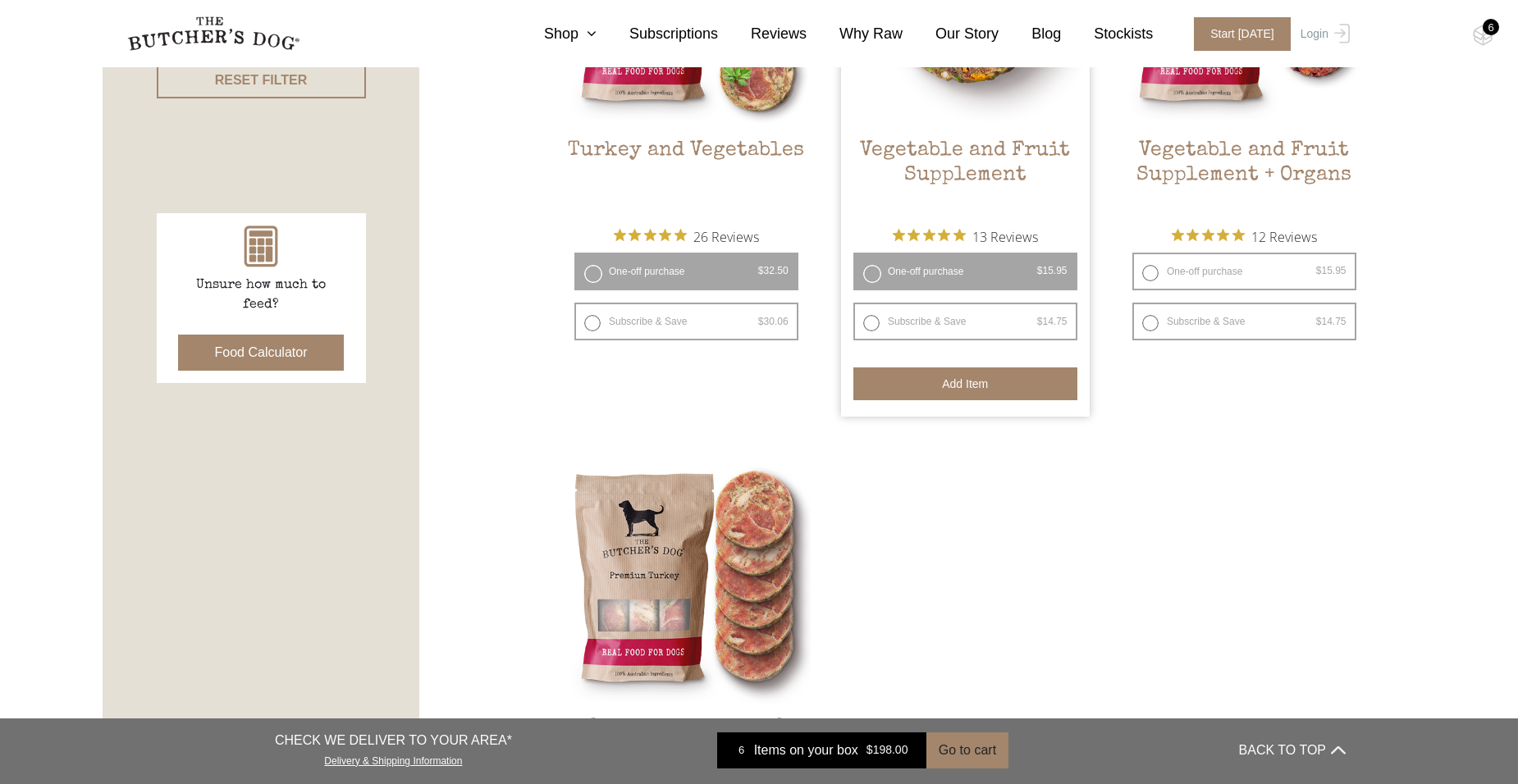
click at [979, 388] on button "Add item" at bounding box center [964, 384] width 224 height 33
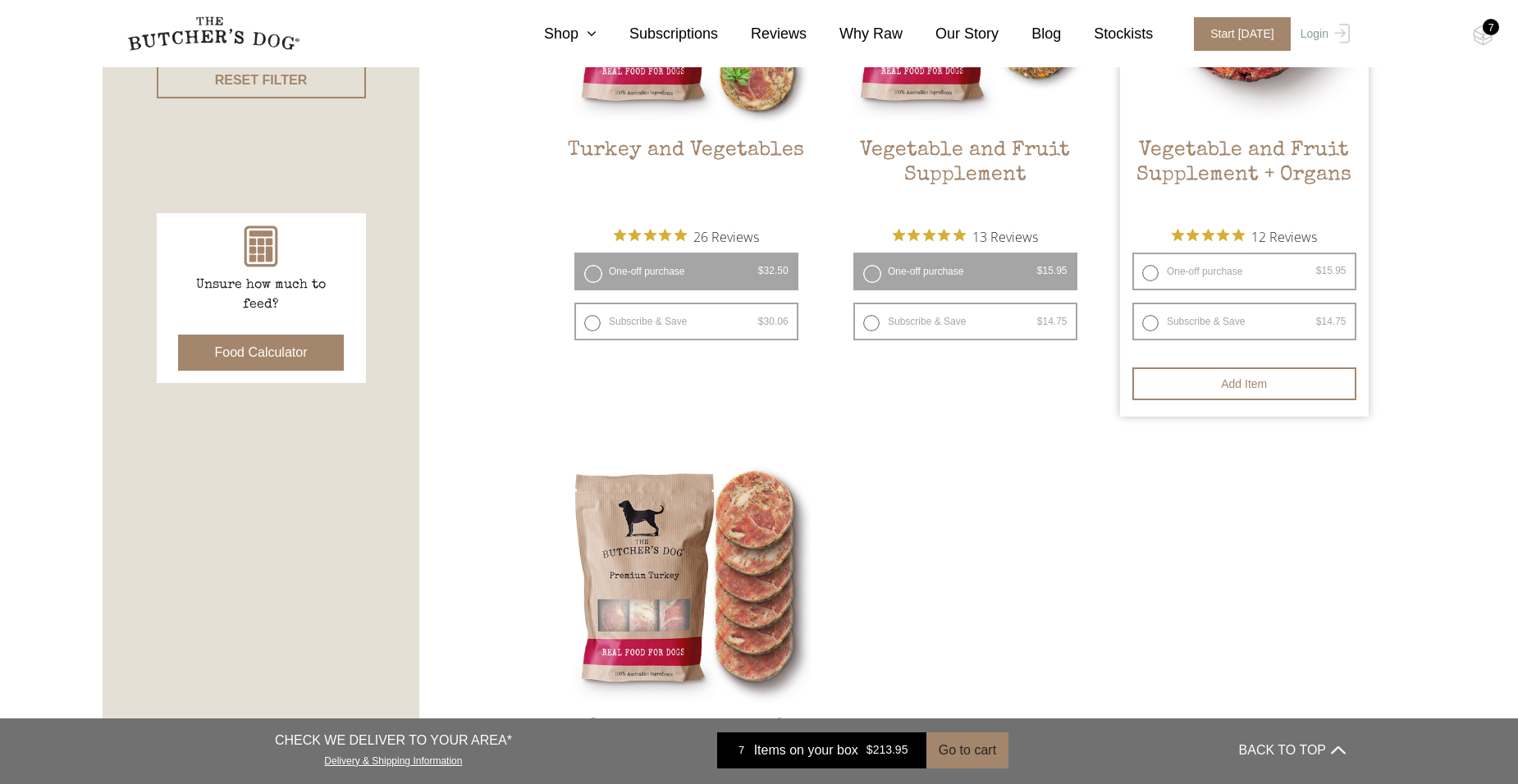
click at [1150, 272] on label "One-off purchase $ 15.95 — or subscribe and save 7.5%" at bounding box center [1244, 271] width 224 height 38
radio input "true"
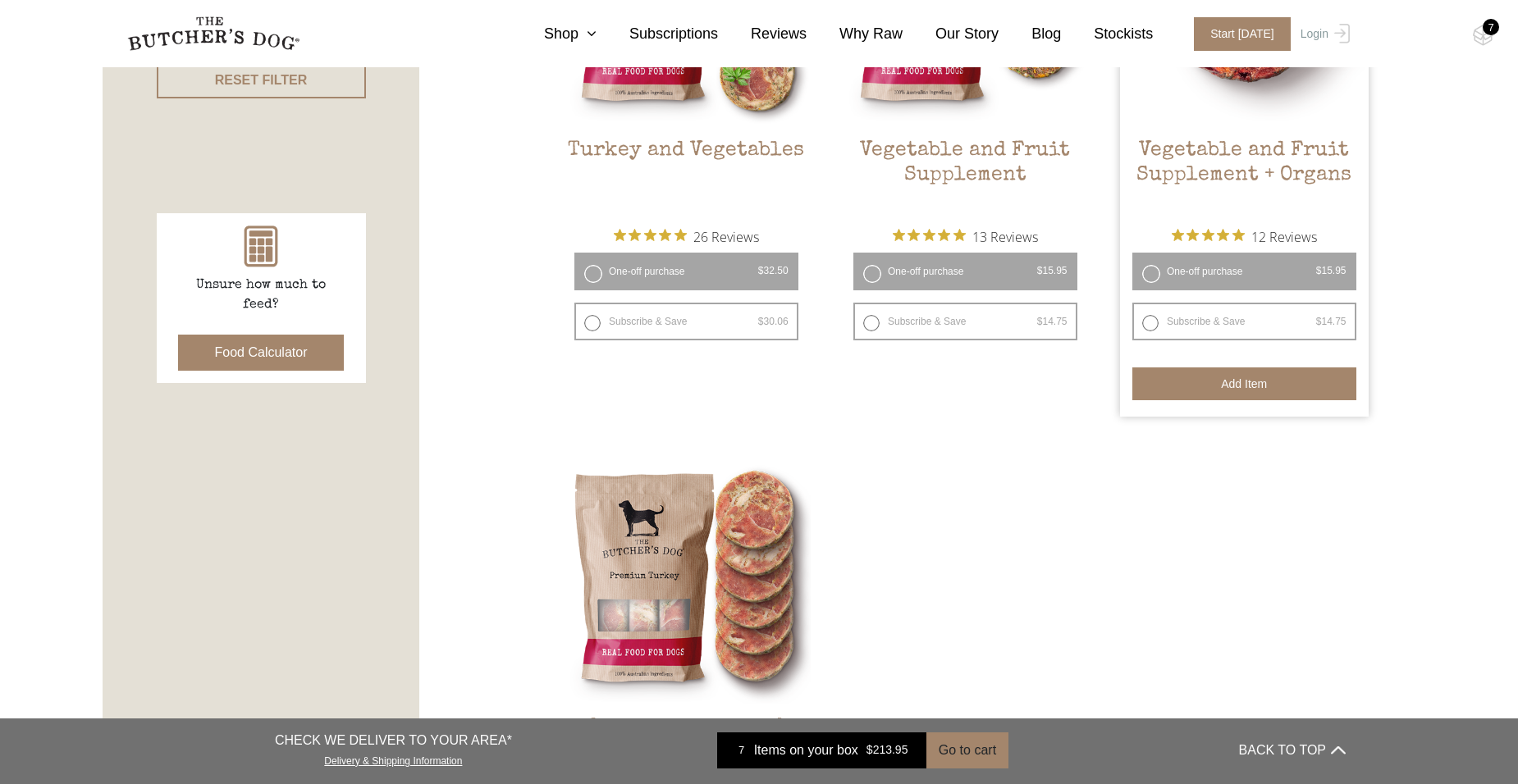
click at [1210, 379] on button "Add item" at bounding box center [1244, 384] width 224 height 33
click at [1229, 381] on button "Add more" at bounding box center [1244, 384] width 224 height 33
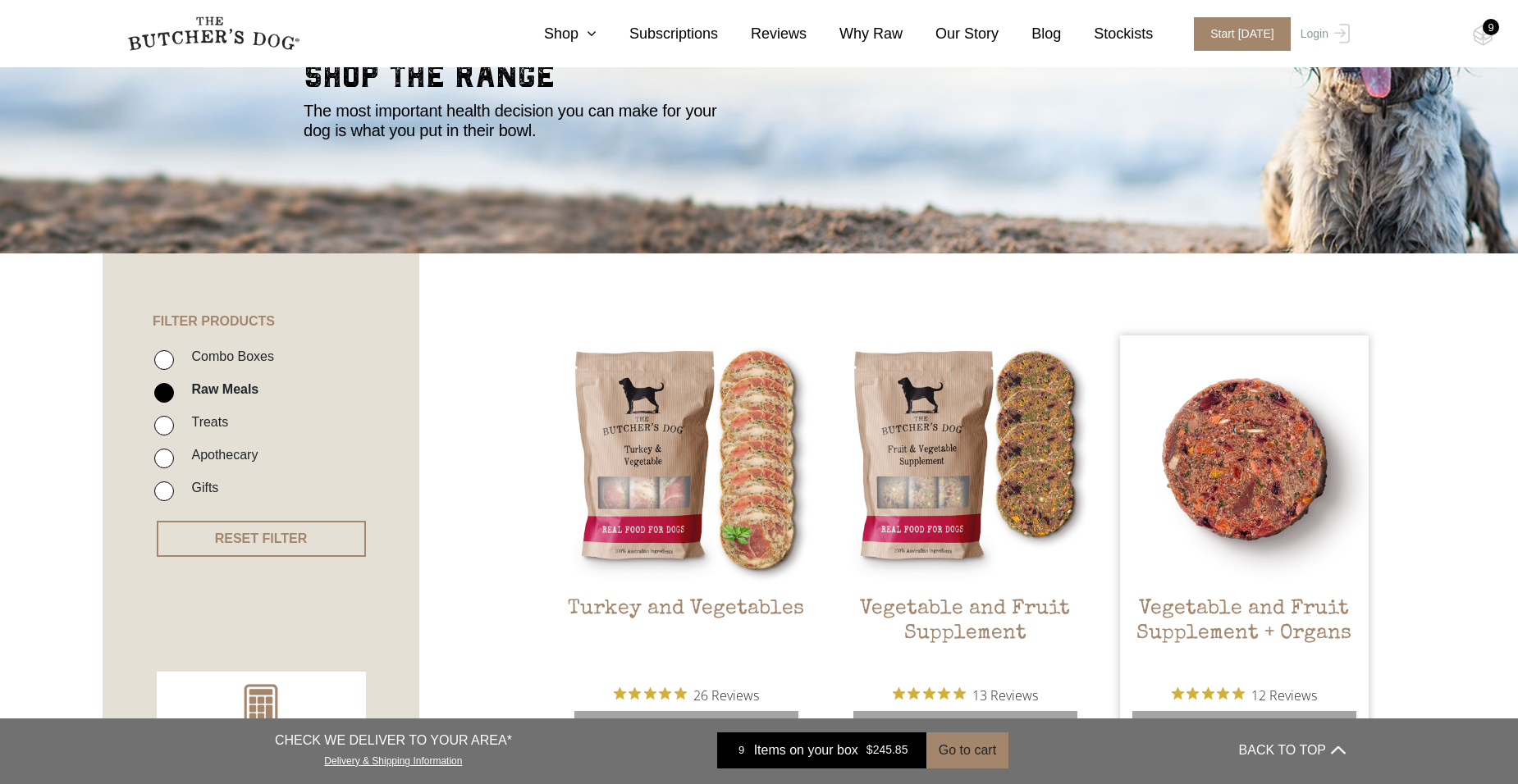
scroll to position [0, 0]
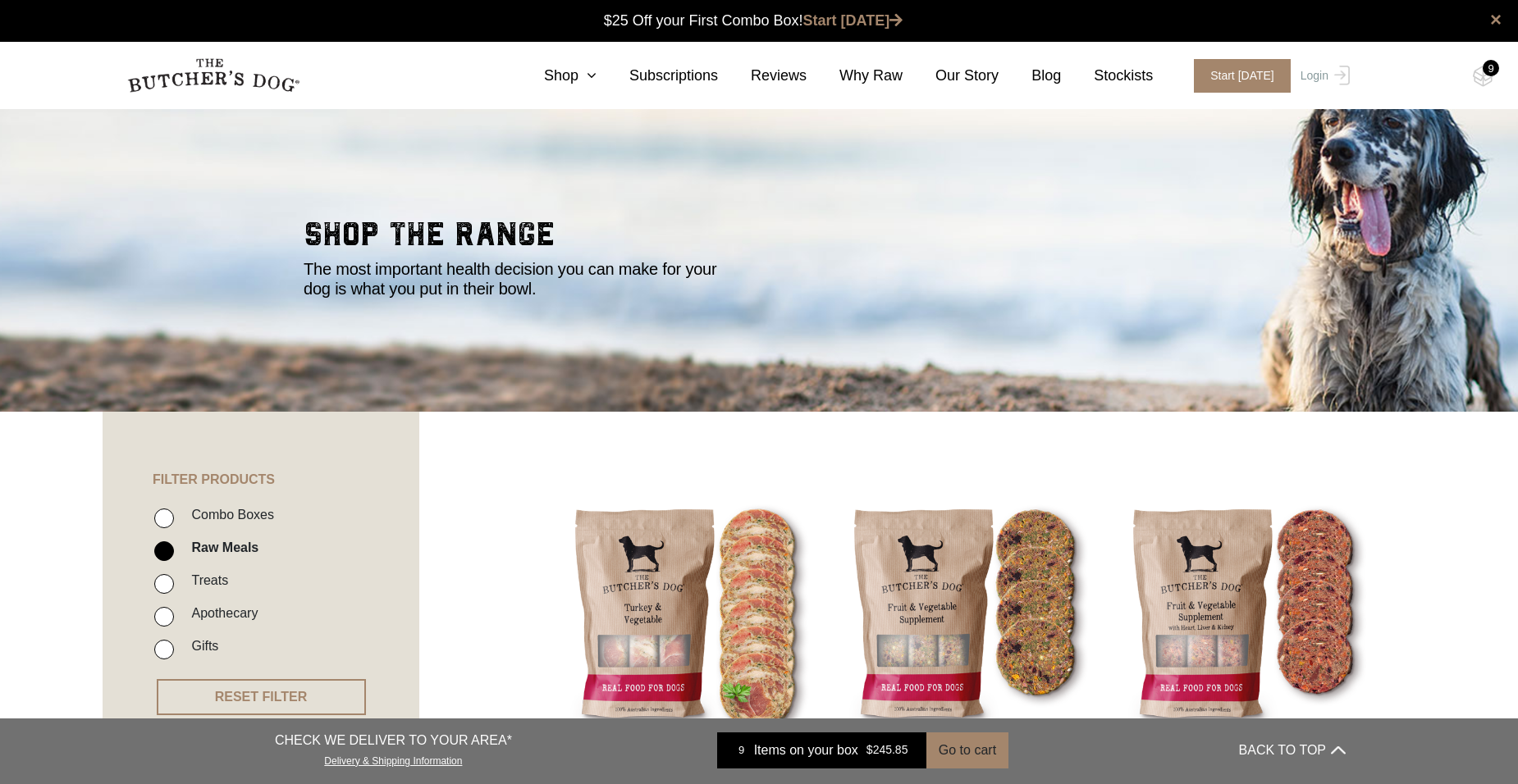
click at [1483, 71] on div "9" at bounding box center [1490, 68] width 16 height 16
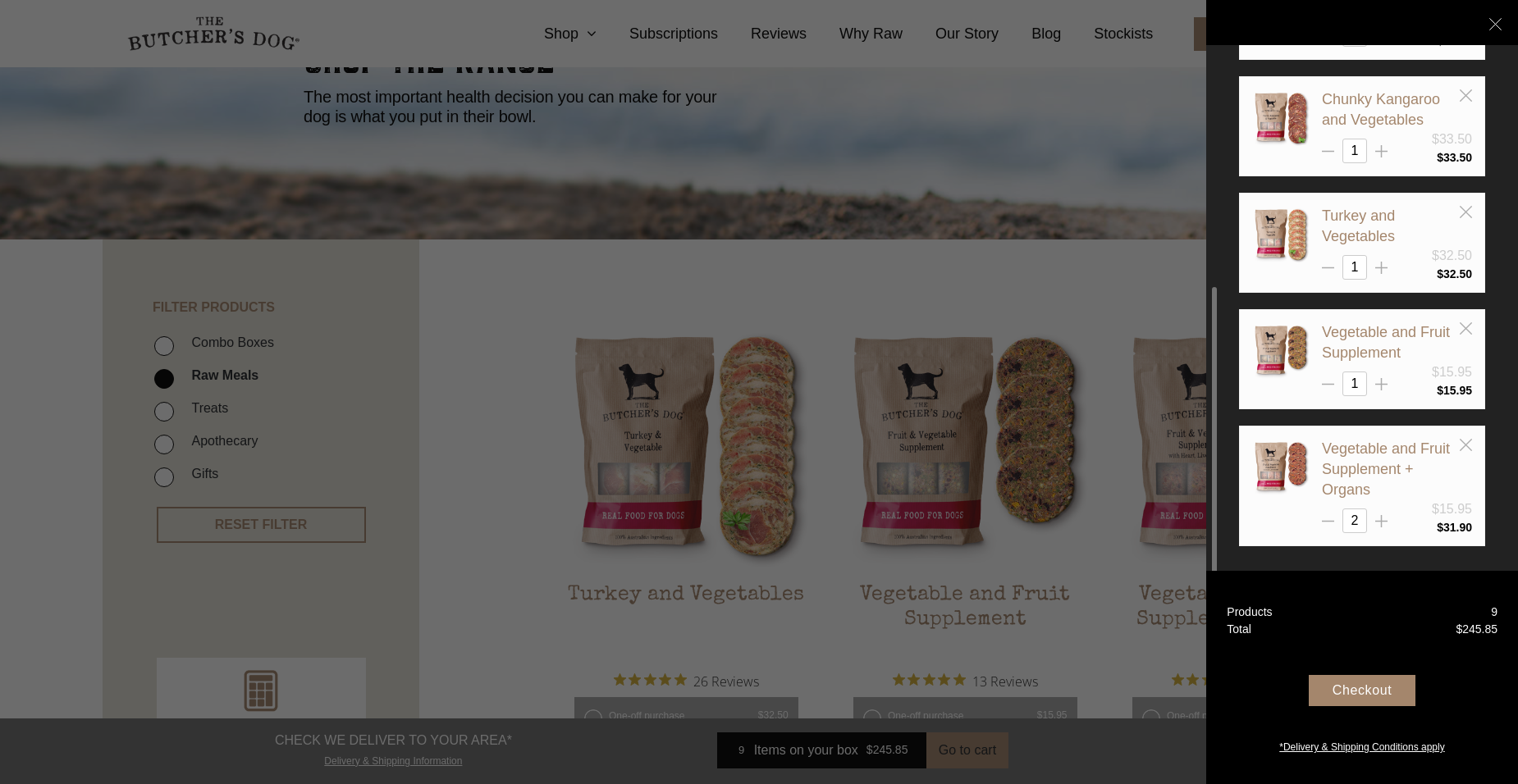
scroll to position [246, 0]
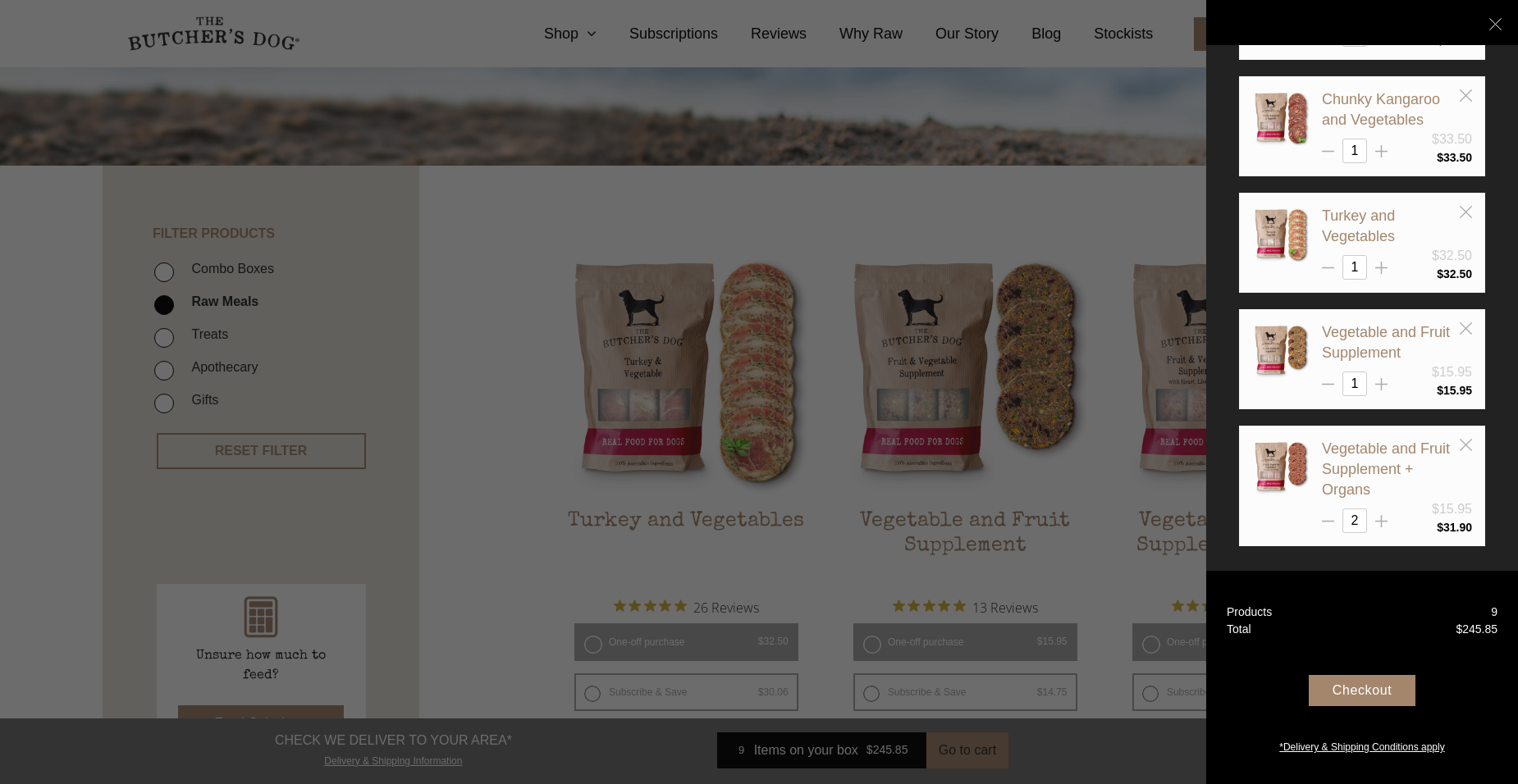
click at [1357, 694] on div "Checkout" at bounding box center [1361, 690] width 106 height 31
